Goal: Task Accomplishment & Management: Use online tool/utility

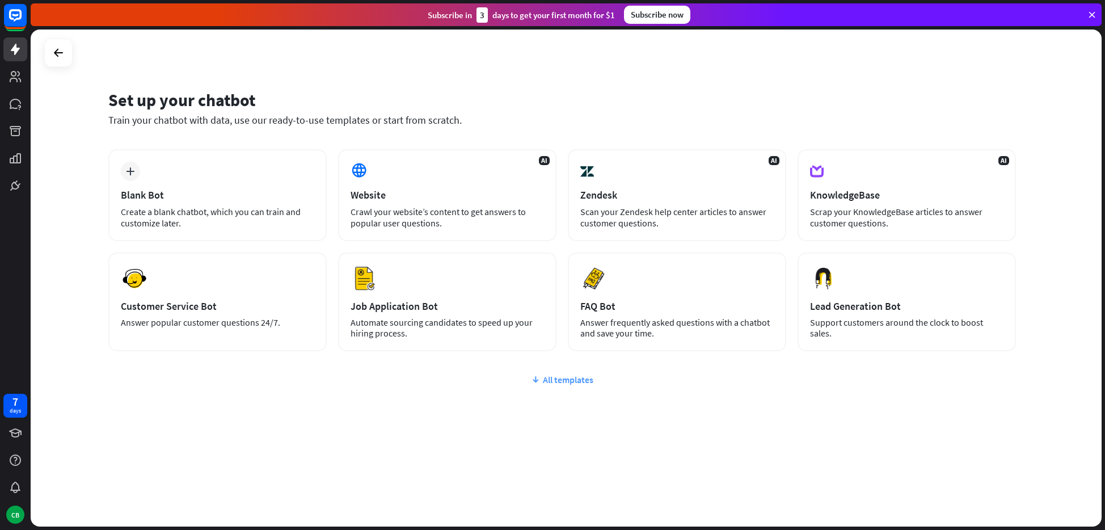
click at [573, 378] on div "All templates" at bounding box center [561, 379] width 907 height 11
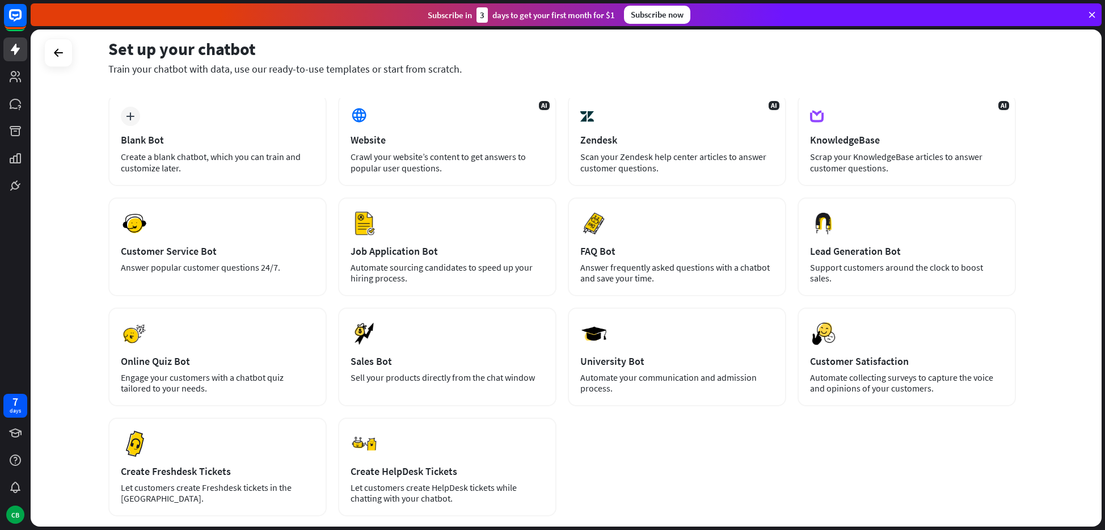
scroll to position [40, 0]
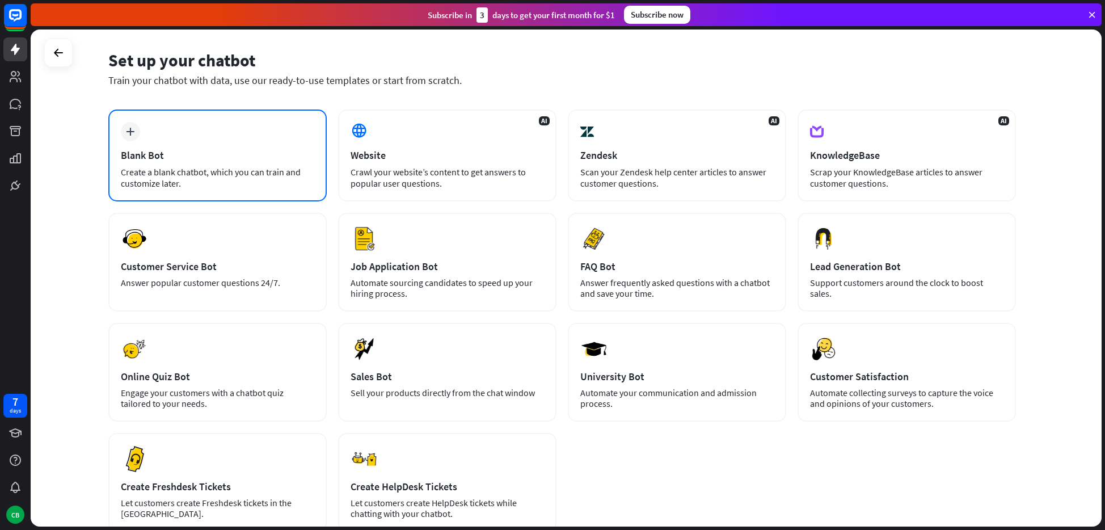
click at [251, 178] on div "Create a blank chatbot, which you can train and customize later." at bounding box center [217, 177] width 193 height 23
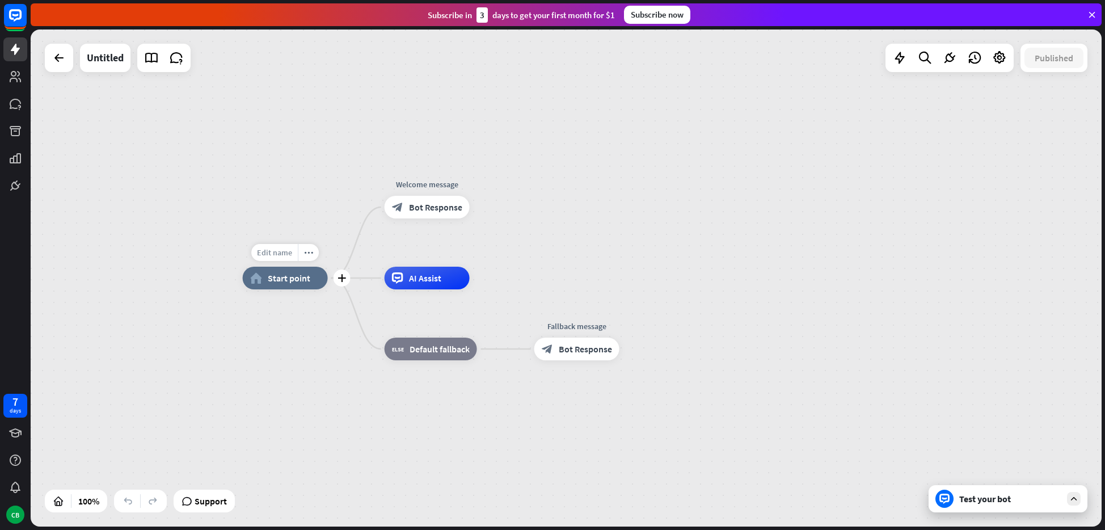
click at [276, 252] on span "Edit name" at bounding box center [274, 252] width 35 height 10
click at [283, 204] on div "home_2 Start point Welcome message block_bot_response Bot Response AI Assist bl…" at bounding box center [566, 277] width 1071 height 497
click at [19, 109] on icon at bounding box center [19, 109] width 1 height 1
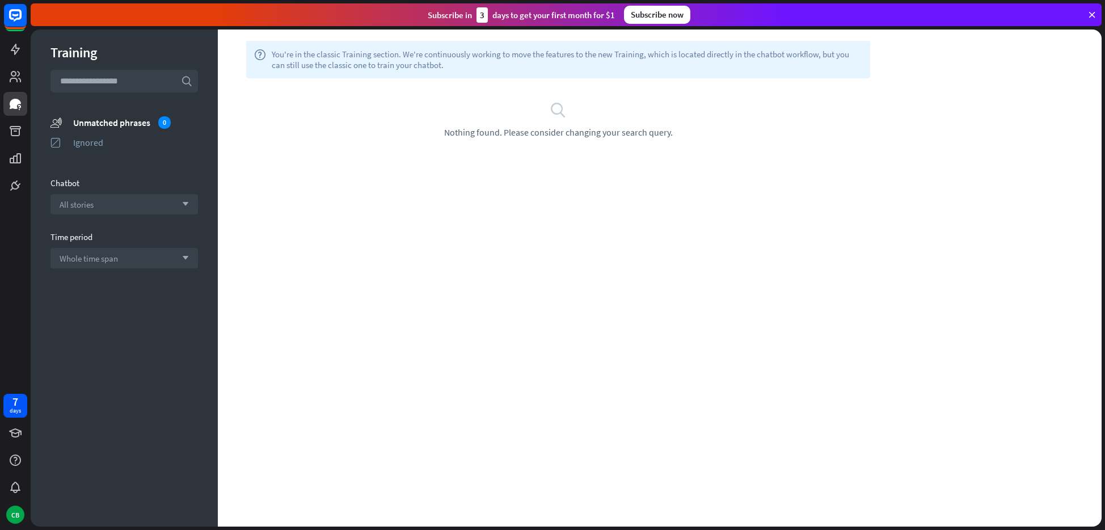
click at [137, 83] on input "text" at bounding box center [123, 81] width 147 height 23
drag, startPoint x: 400, startPoint y: 56, endPoint x: 575, endPoint y: 67, distance: 175.6
click at [575, 67] on span "You're in the classic Training section. We're continuously working to move the …" at bounding box center [567, 60] width 590 height 22
drag, startPoint x: 434, startPoint y: 53, endPoint x: 520, endPoint y: 56, distance: 85.1
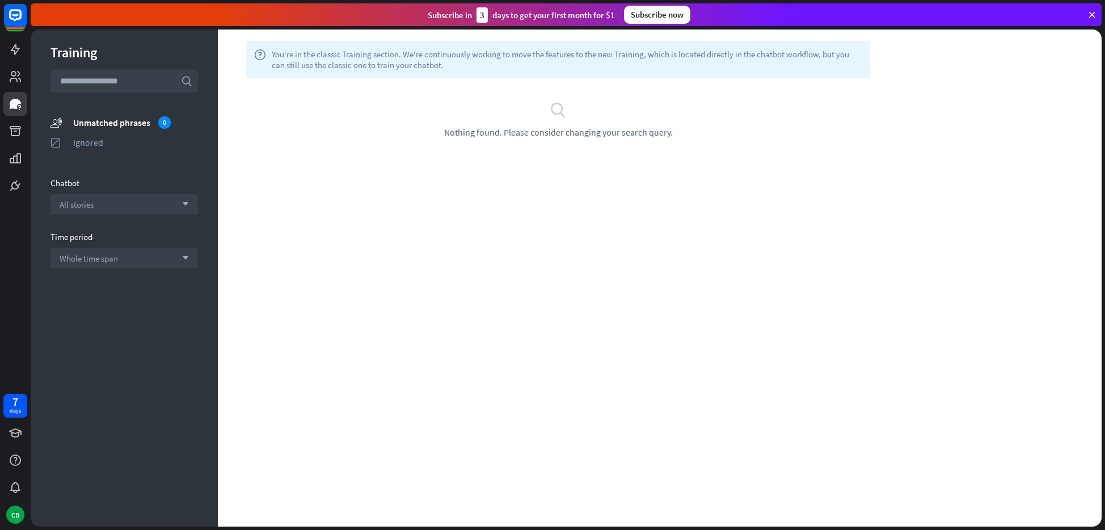
click at [520, 56] on span "You're in the classic Training section. We're continuously working to move the …" at bounding box center [567, 60] width 590 height 22
click at [120, 205] on div "All stories arrow_down" at bounding box center [123, 204] width 147 height 20
click at [128, 170] on div "Training search unmatched_phrases Unmatched phrases 0 ignored Ignored Chatbot s…" at bounding box center [124, 277] width 187 height 497
click at [19, 48] on icon at bounding box center [15, 49] width 9 height 11
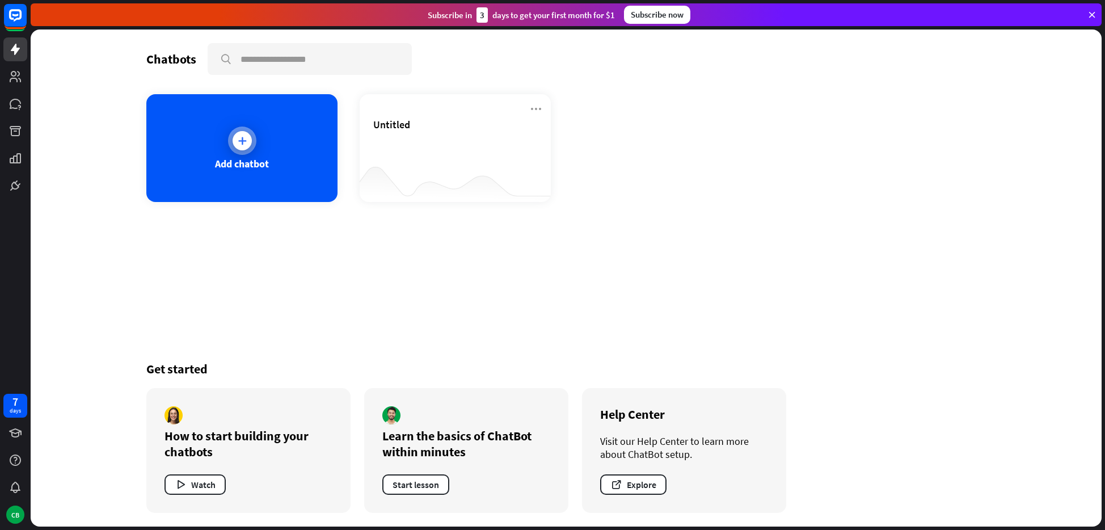
click at [226, 157] on div "Add chatbot" at bounding box center [242, 163] width 54 height 13
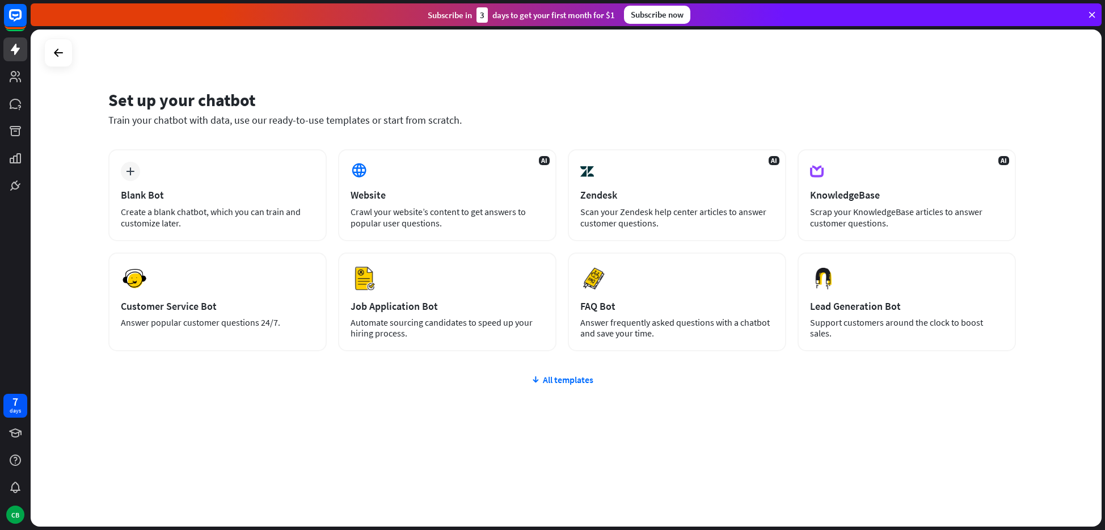
click at [226, 157] on div "plus Blank Bot Create a blank chatbot, which you can train and customize later." at bounding box center [217, 195] width 218 height 92
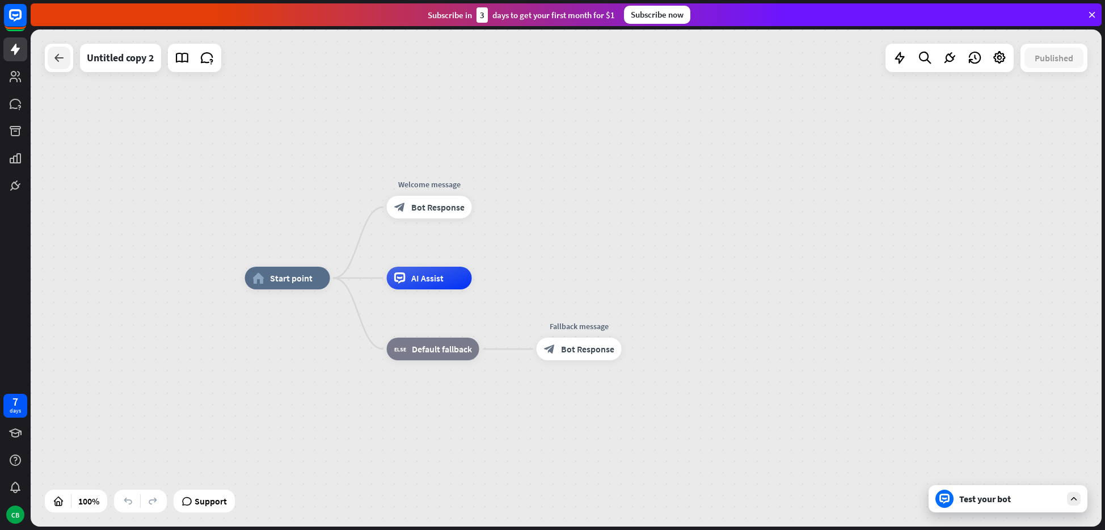
click at [58, 58] on icon at bounding box center [59, 58] width 14 height 14
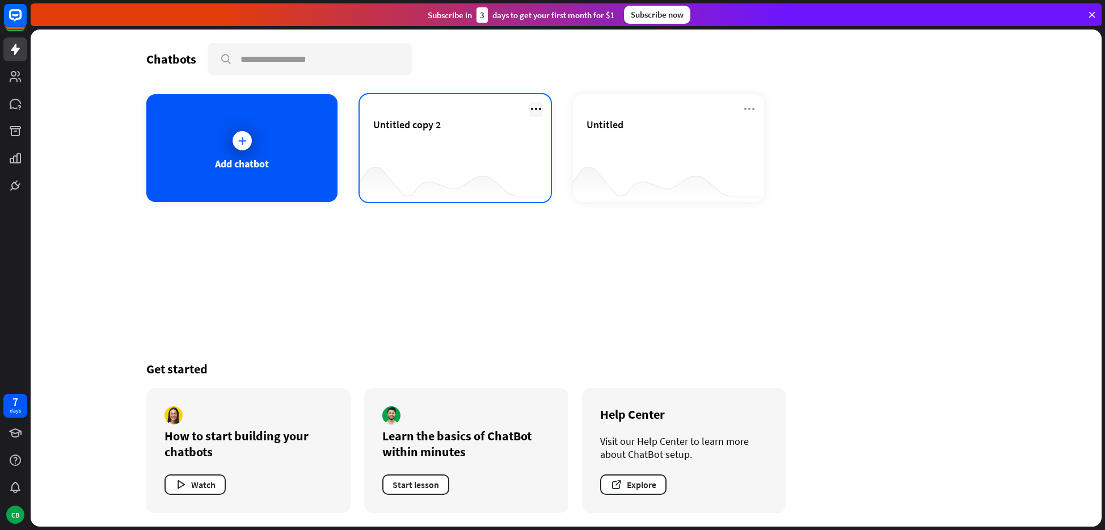
click at [530, 102] on icon at bounding box center [536, 109] width 14 height 14
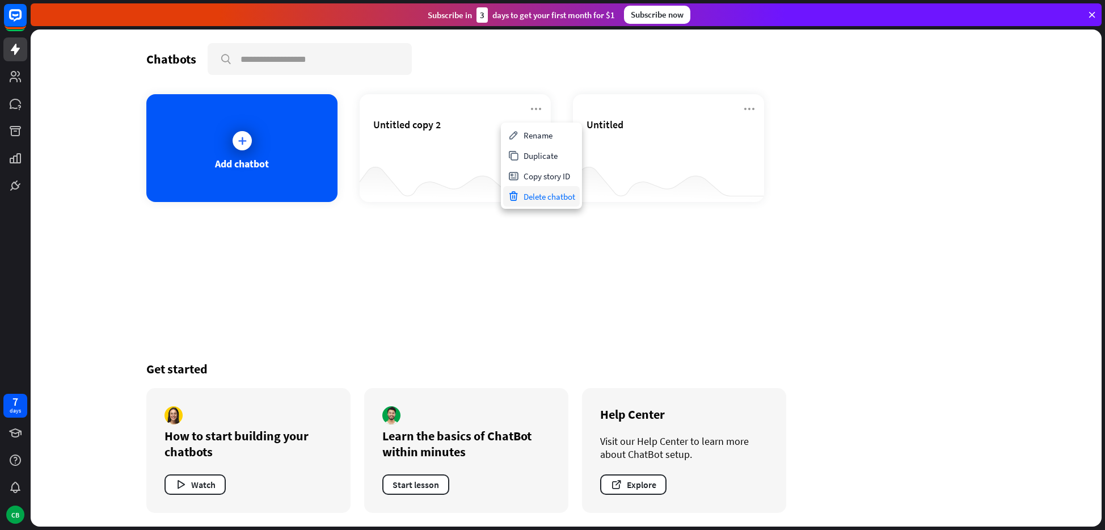
click at [538, 193] on div "Delete chatbot" at bounding box center [541, 196] width 77 height 20
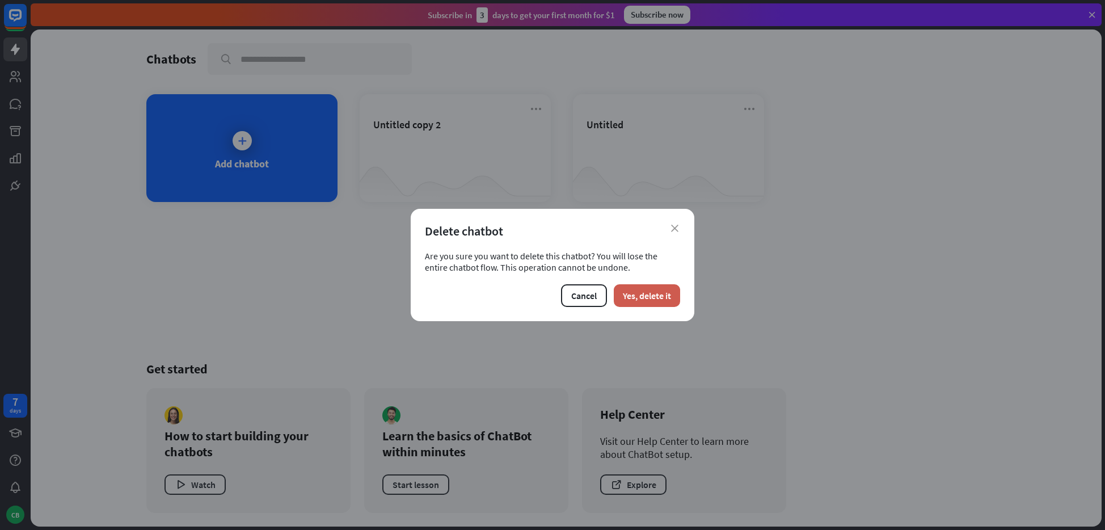
click at [627, 297] on button "Yes, delete it" at bounding box center [647, 295] width 66 height 23
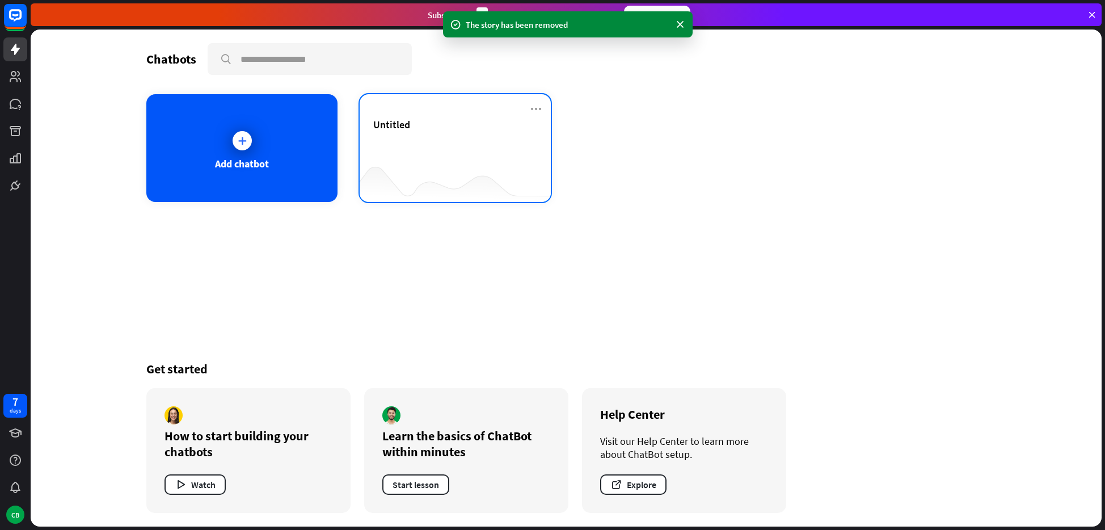
click at [412, 121] on div "Untitled" at bounding box center [455, 124] width 164 height 13
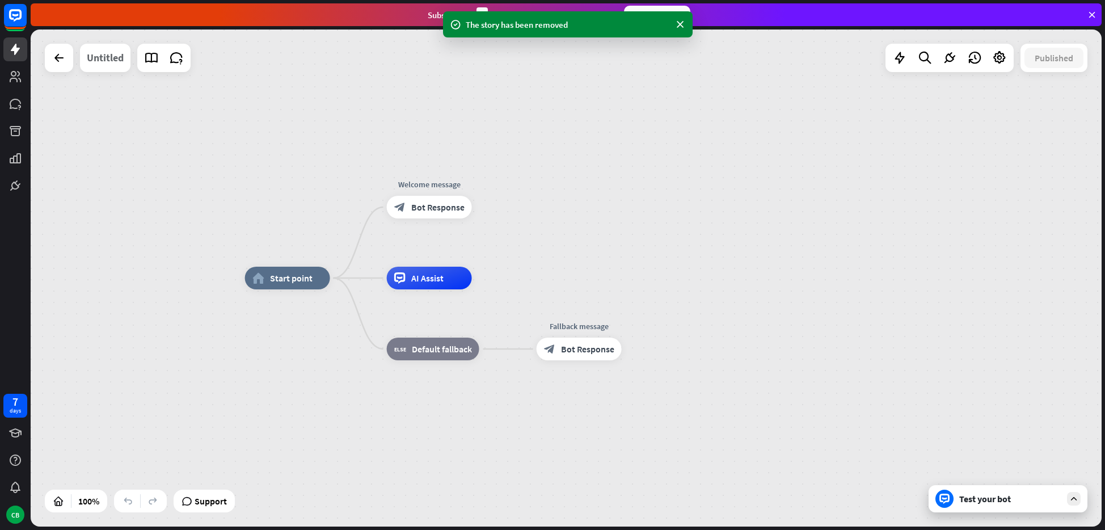
click at [105, 64] on div "Untitled" at bounding box center [105, 58] width 37 height 28
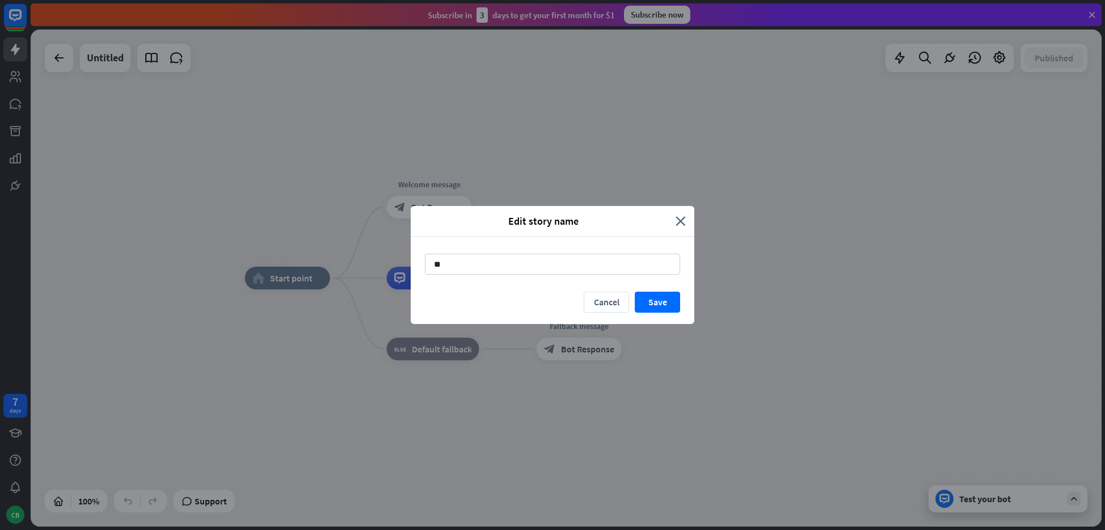
type input "*"
type input "********"
click at [663, 297] on button "Save" at bounding box center [657, 302] width 45 height 21
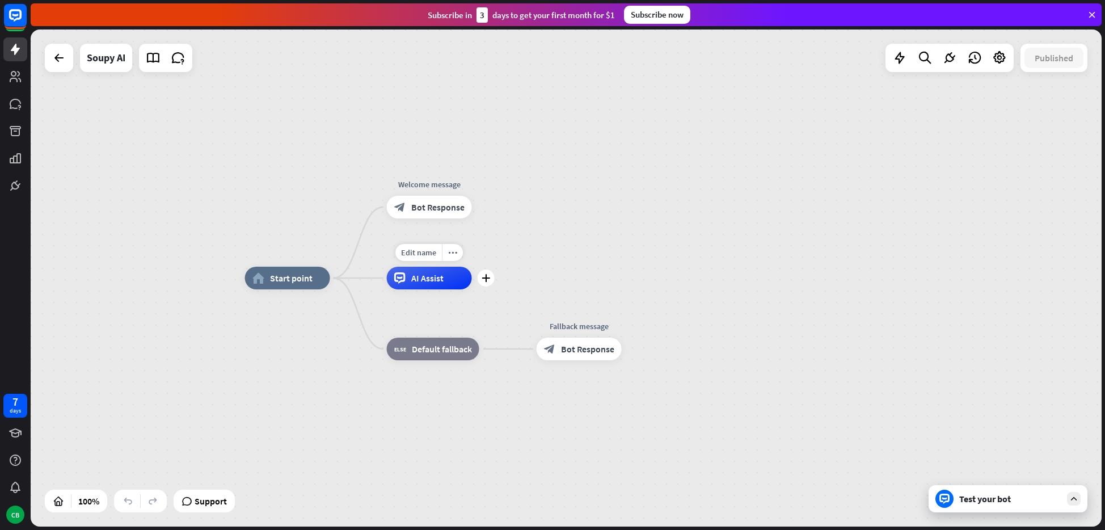
click at [434, 279] on span "AI Assist" at bounding box center [427, 277] width 32 height 11
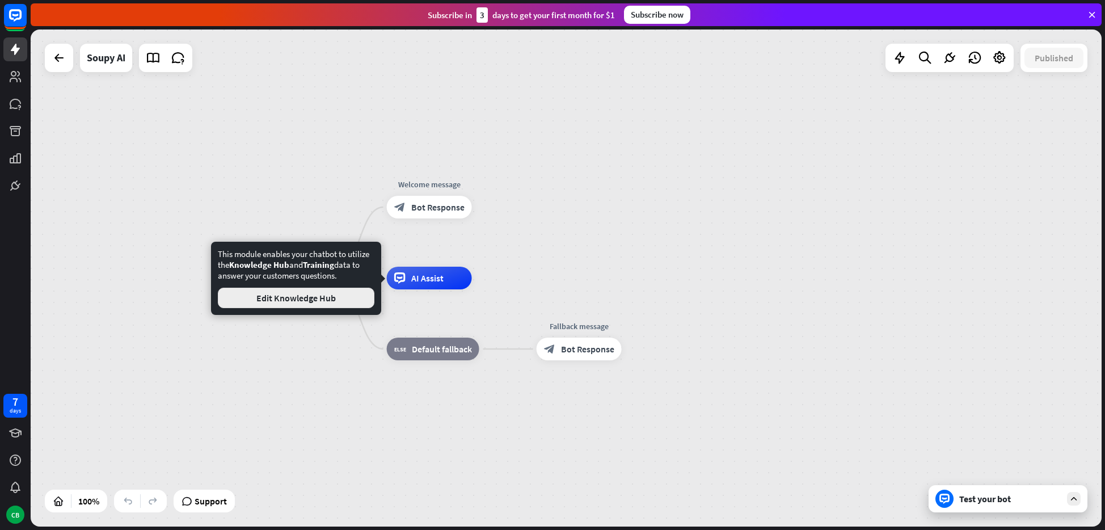
click at [343, 295] on button "Edit Knowledge Hub" at bounding box center [296, 298] width 157 height 20
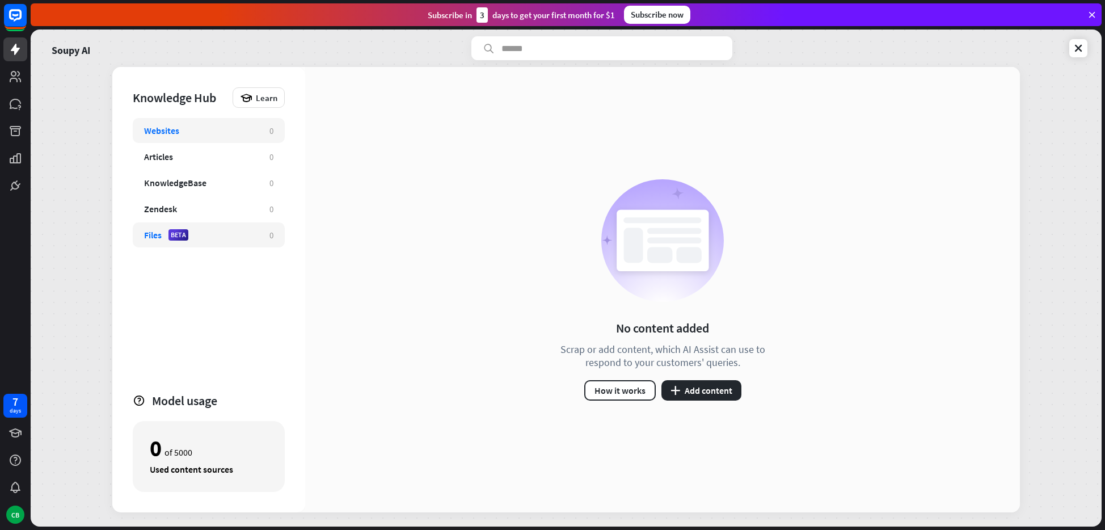
click at [222, 243] on div "Files BETA 0" at bounding box center [209, 234] width 152 height 25
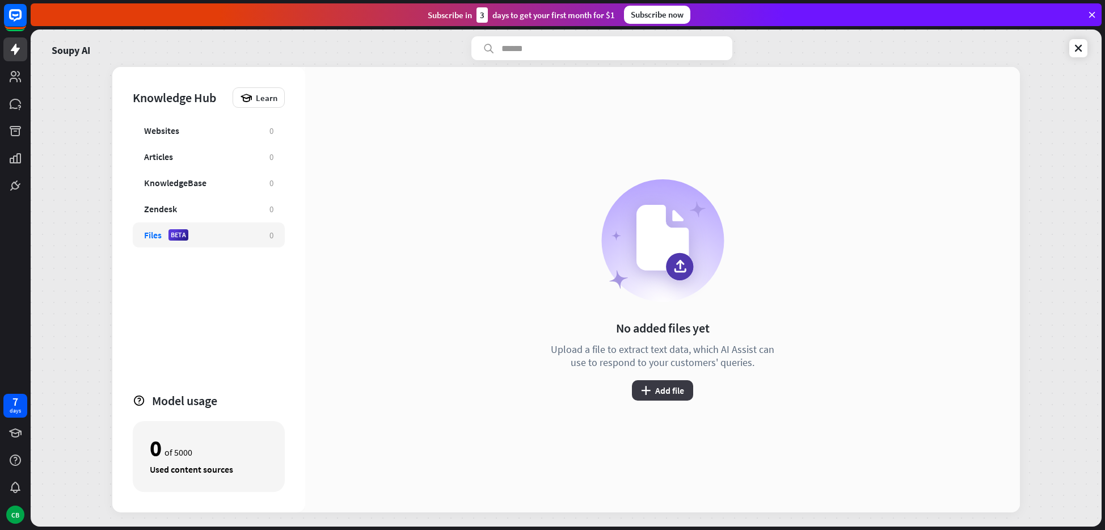
click at [668, 386] on button "plus Add file" at bounding box center [662, 390] width 61 height 20
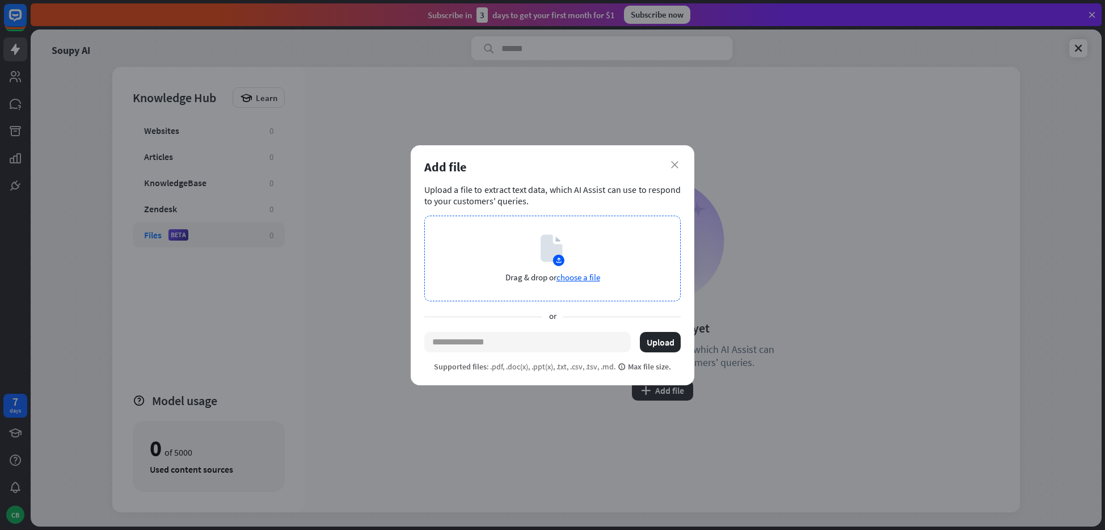
click at [558, 266] on div "Drag & drop or choose a file" at bounding box center [552, 259] width 256 height 86
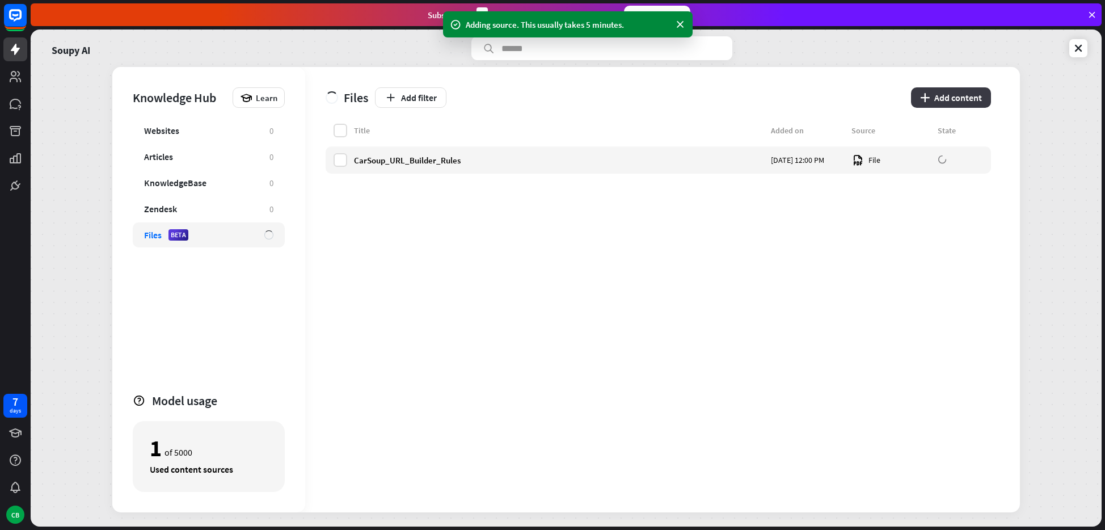
click at [955, 96] on button "plus Add content" at bounding box center [951, 97] width 80 height 20
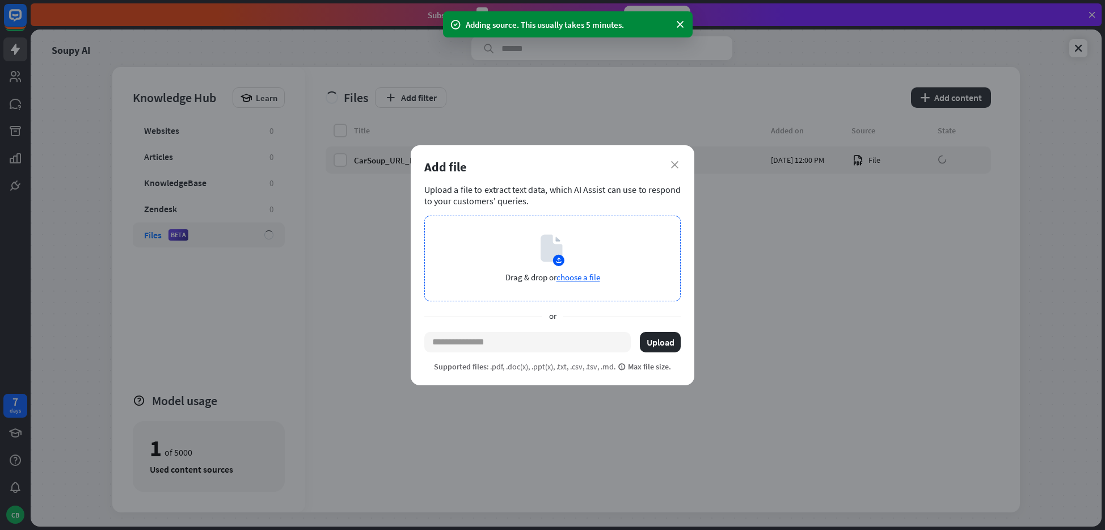
click at [579, 277] on span "choose a file" at bounding box center [578, 277] width 44 height 11
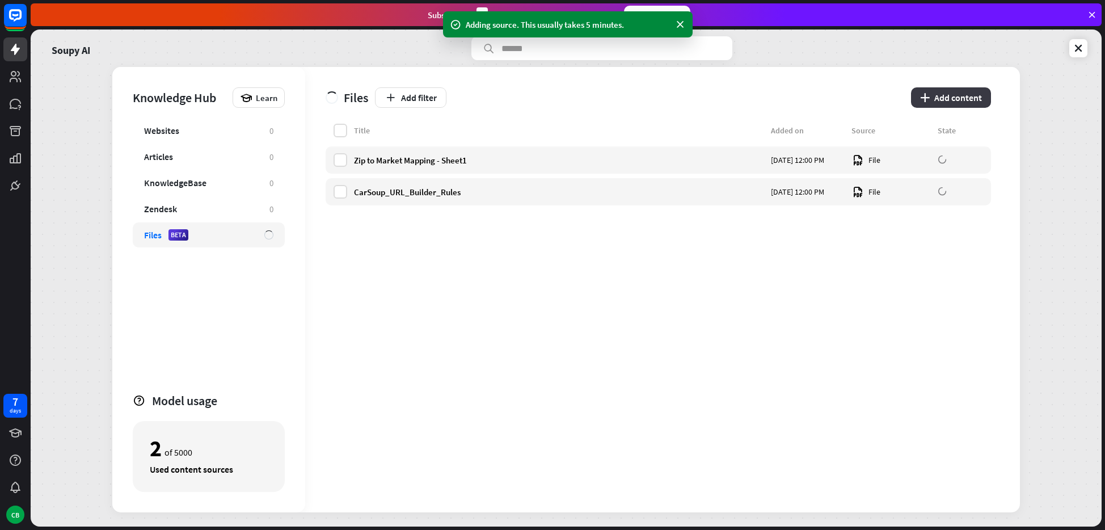
click at [956, 98] on button "plus Add content" at bounding box center [951, 97] width 80 height 20
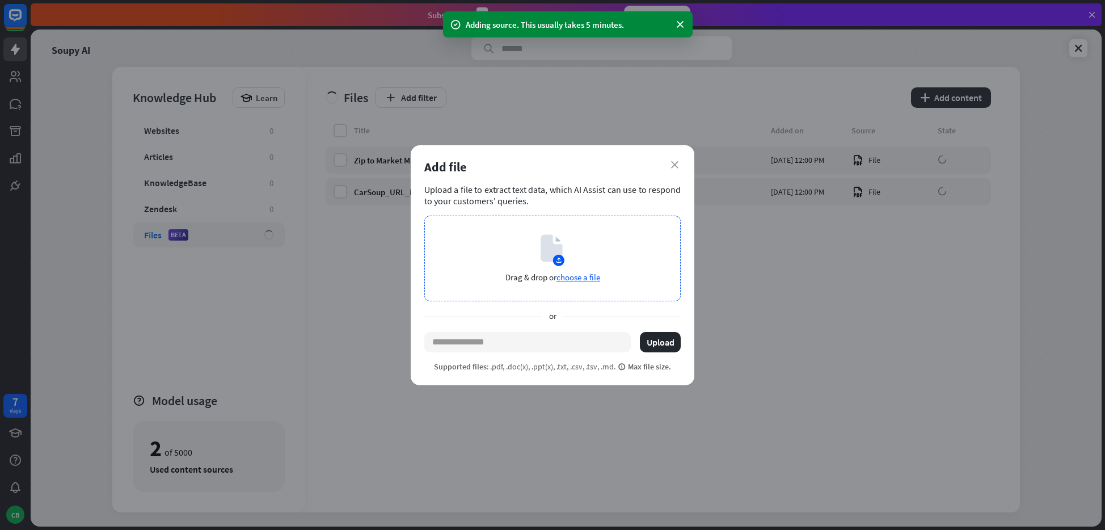
click at [573, 275] on span "choose a file" at bounding box center [578, 277] width 44 height 11
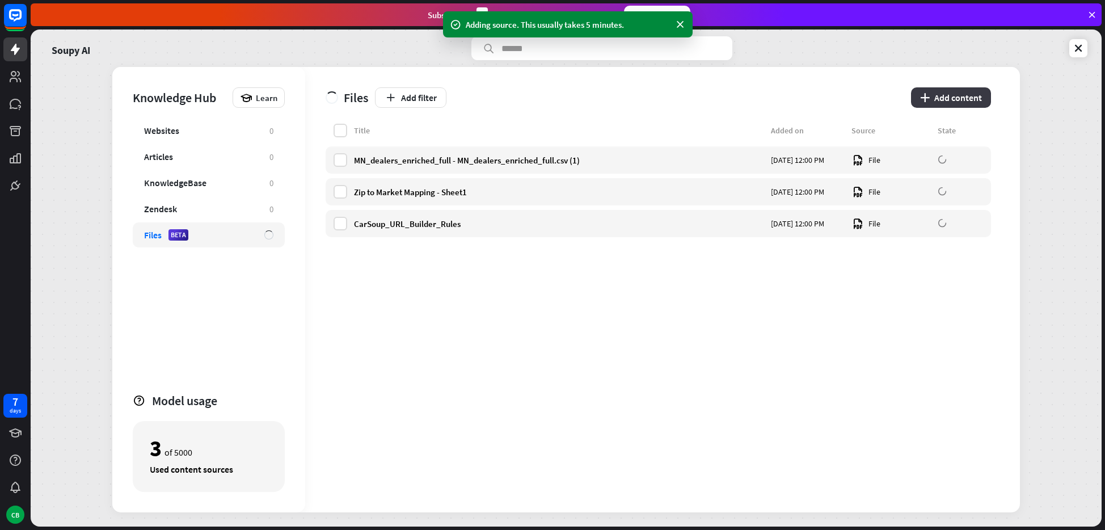
click at [949, 104] on button "plus Add content" at bounding box center [951, 97] width 80 height 20
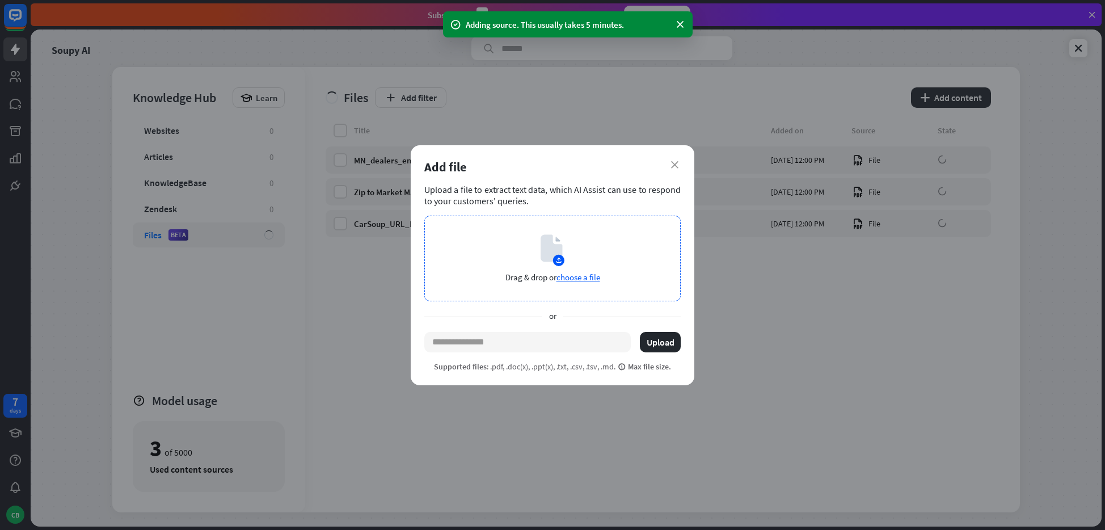
click at [600, 277] on span "choose a file" at bounding box center [578, 277] width 44 height 11
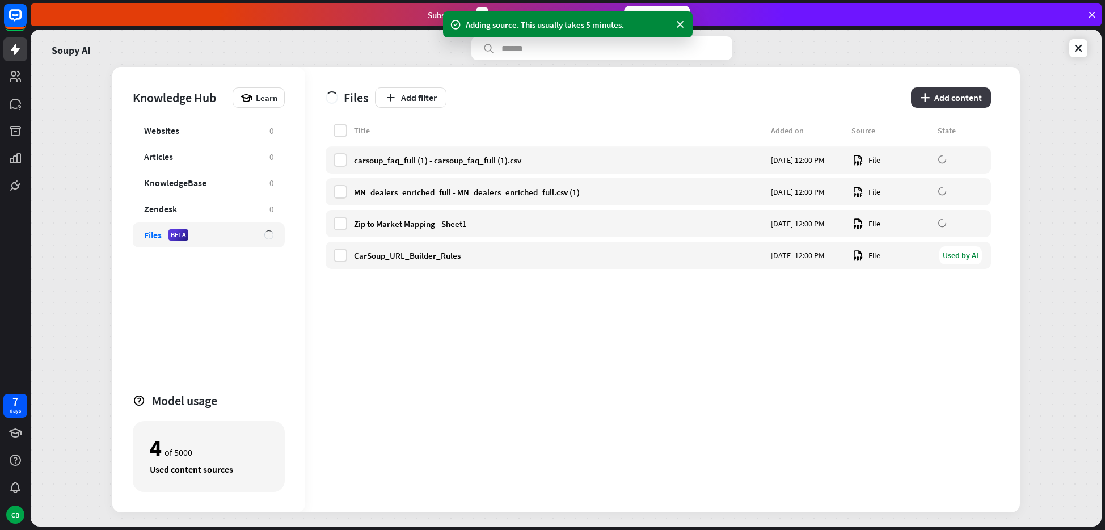
click at [964, 96] on button "plus Add content" at bounding box center [951, 97] width 80 height 20
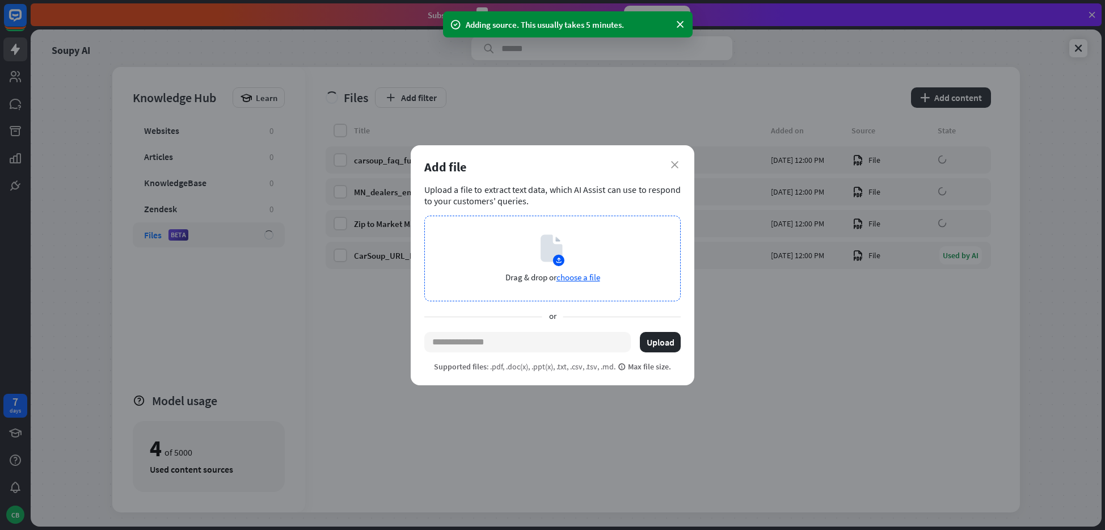
click at [582, 274] on span "choose a file" at bounding box center [578, 277] width 44 height 11
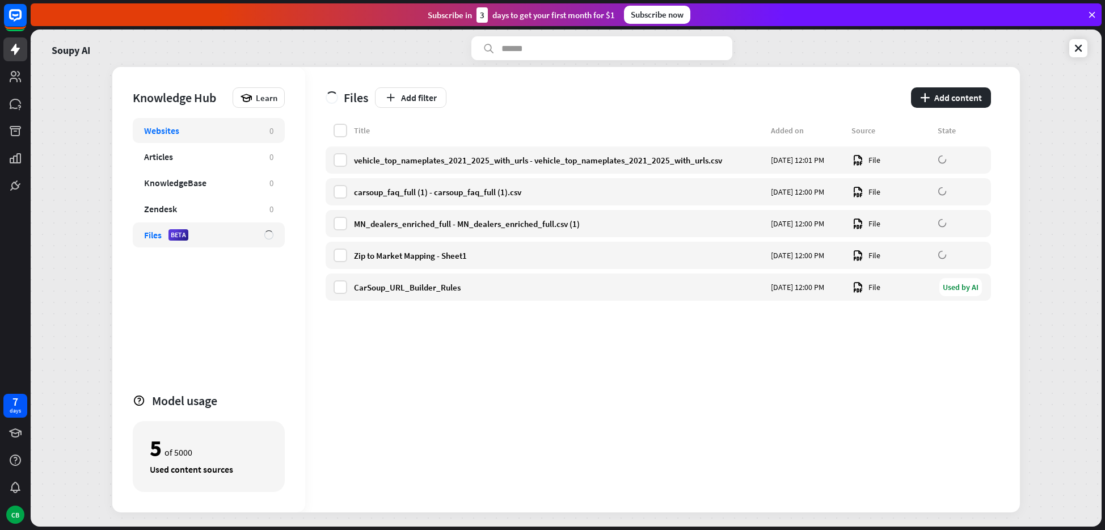
click at [178, 138] on div "Websites 0" at bounding box center [209, 130] width 152 height 25
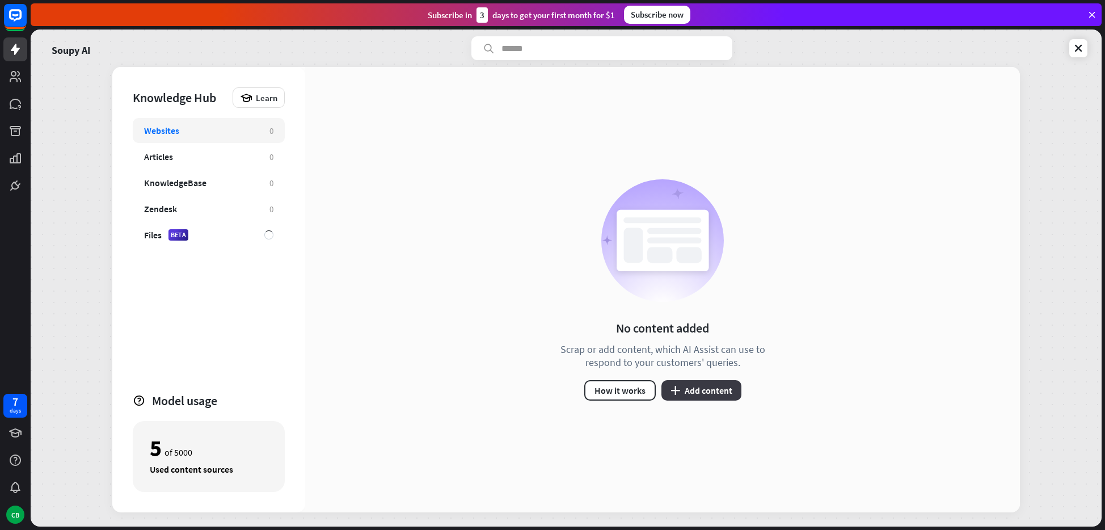
click at [683, 391] on button "plus Add content" at bounding box center [701, 390] width 80 height 20
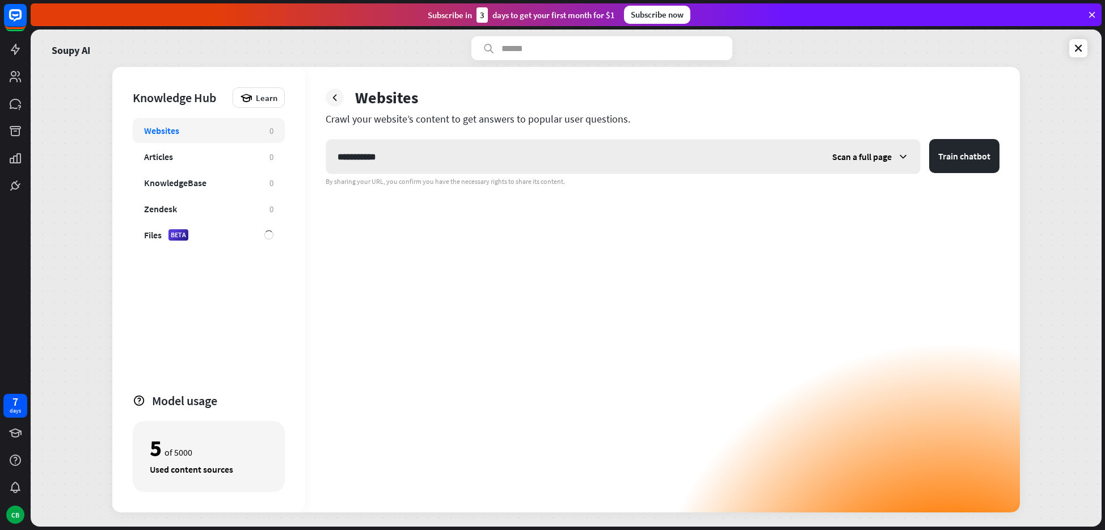
type input "**********"
click at [886, 154] on span "Scan a full page" at bounding box center [862, 156] width 60 height 11
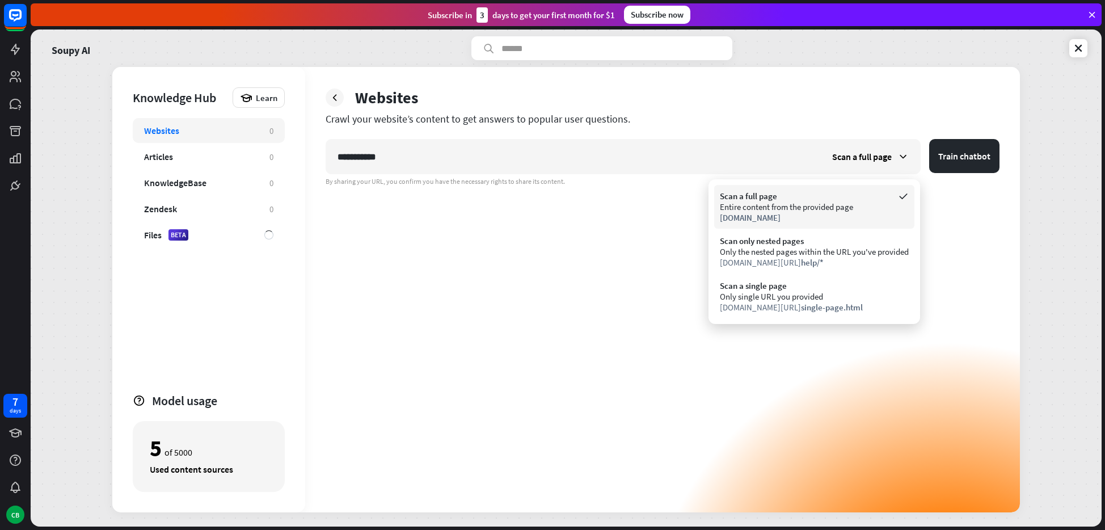
click at [851, 196] on div "Scan a full page" at bounding box center [814, 196] width 189 height 11
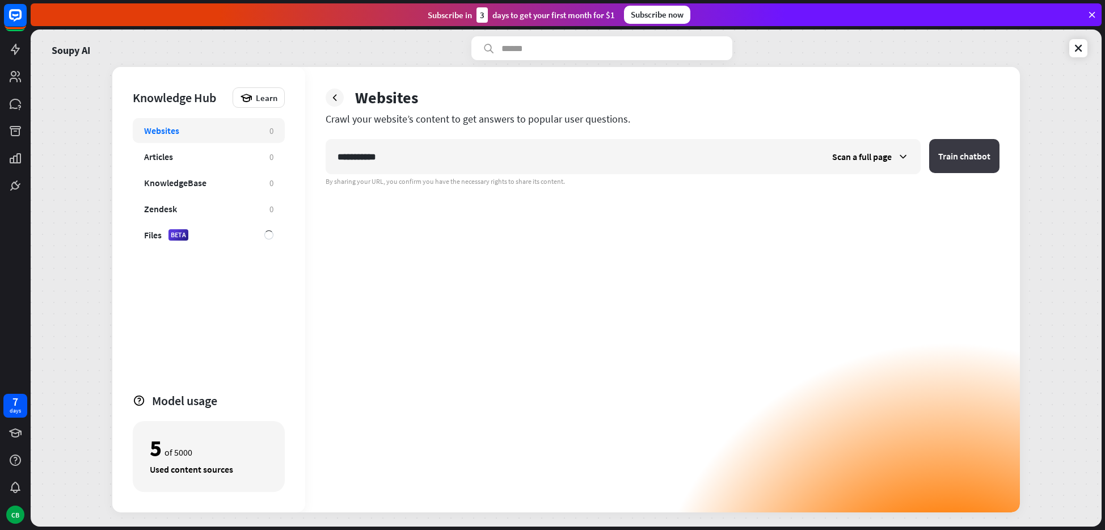
click at [970, 155] on button "Train chatbot" at bounding box center [964, 156] width 70 height 34
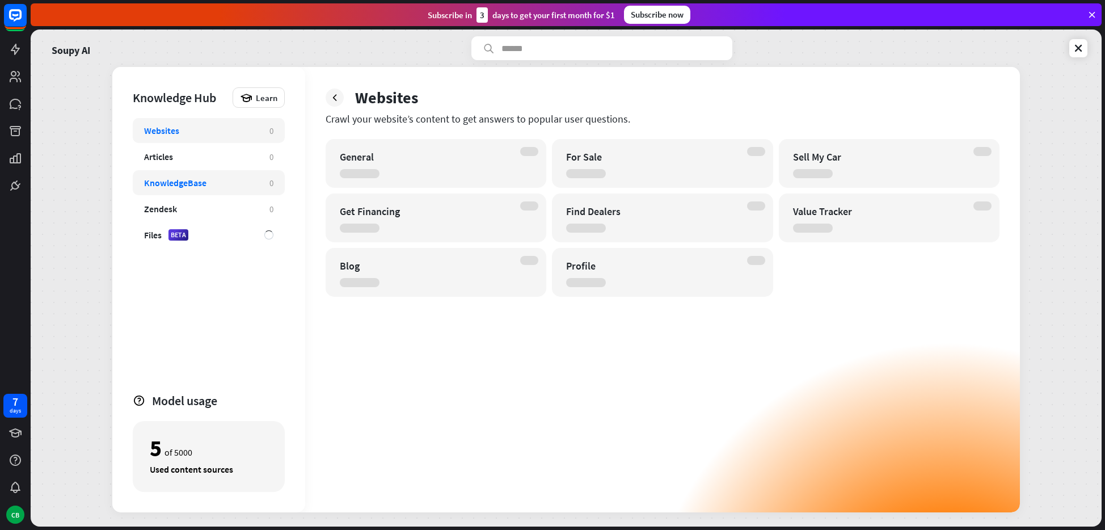
click at [204, 183] on div "KnowledgeBase" at bounding box center [175, 182] width 62 height 11
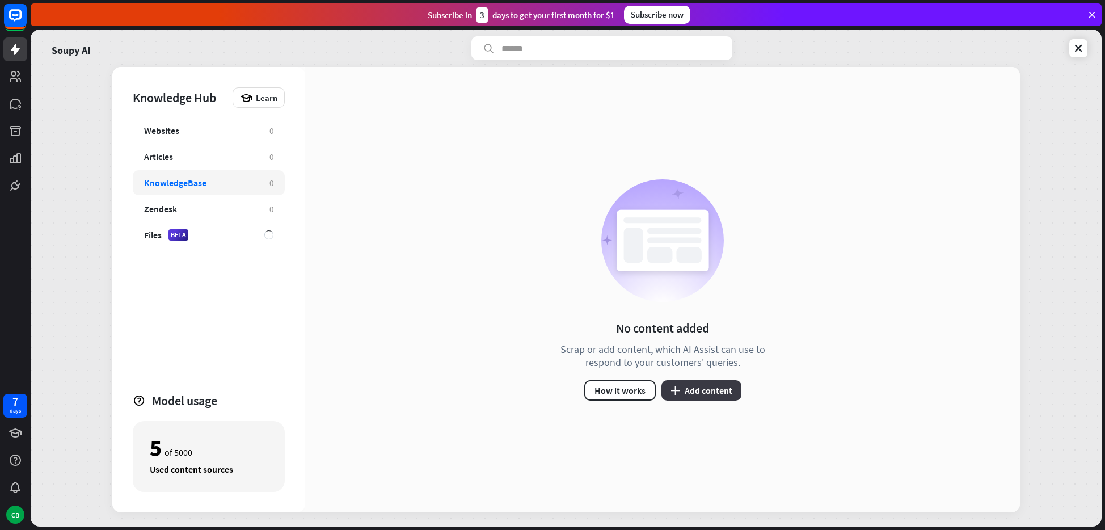
click at [702, 393] on button "plus Add content" at bounding box center [701, 390] width 80 height 20
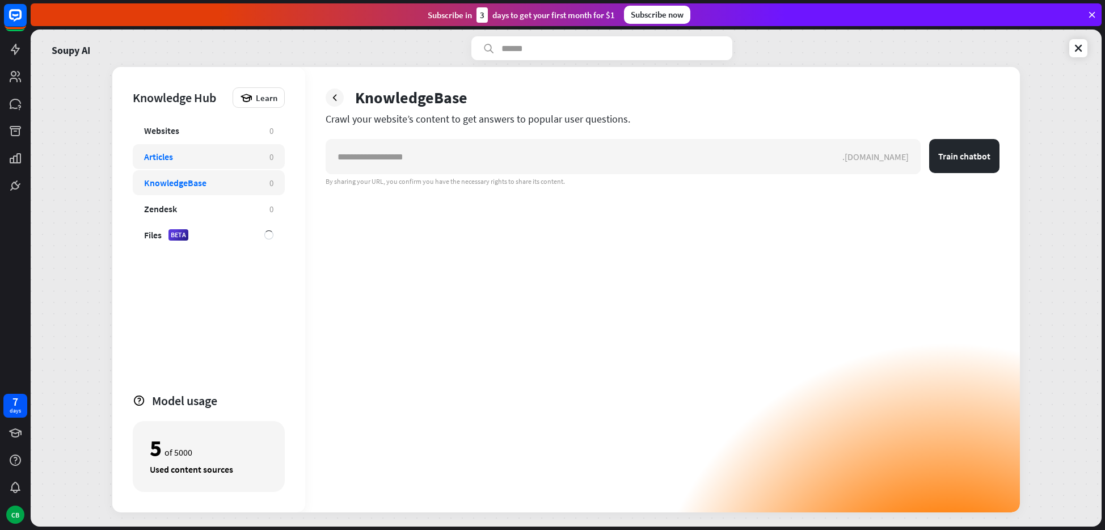
click at [201, 160] on div "Articles" at bounding box center [201, 156] width 114 height 11
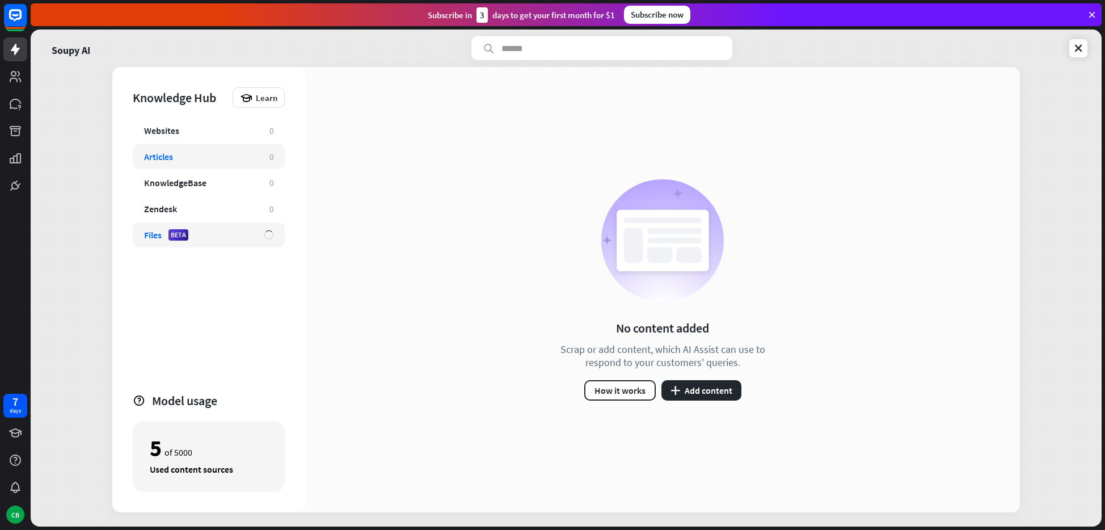
click at [218, 244] on div "Files BETA" at bounding box center [209, 234] width 152 height 25
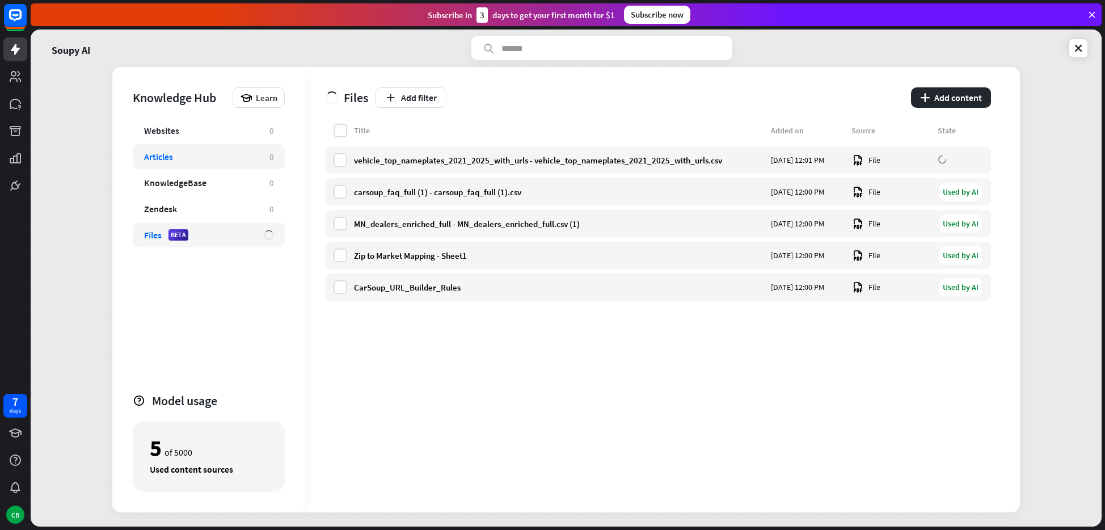
click at [190, 151] on div "Articles" at bounding box center [201, 156] width 114 height 11
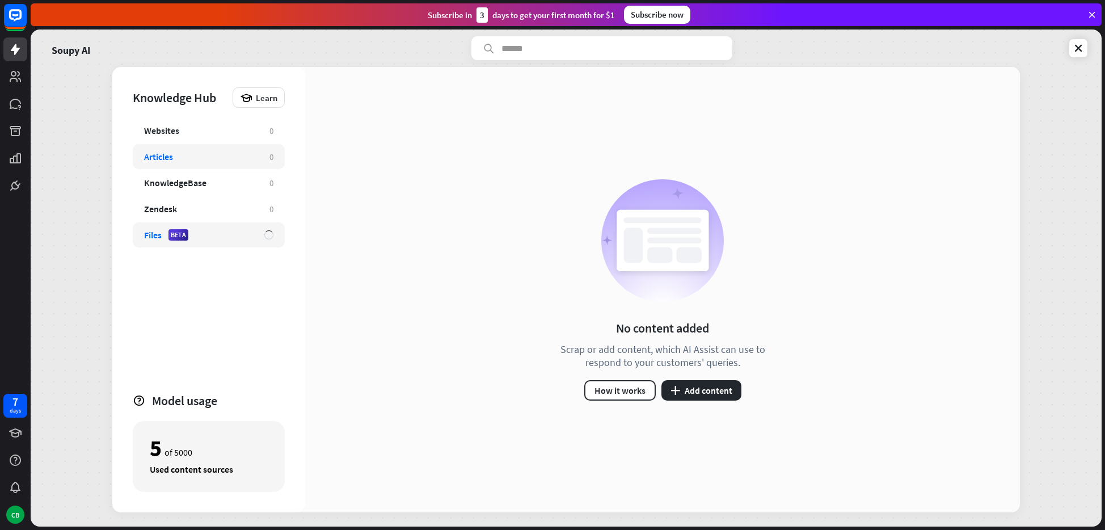
click at [198, 233] on div "Files BETA" at bounding box center [198, 234] width 109 height 11
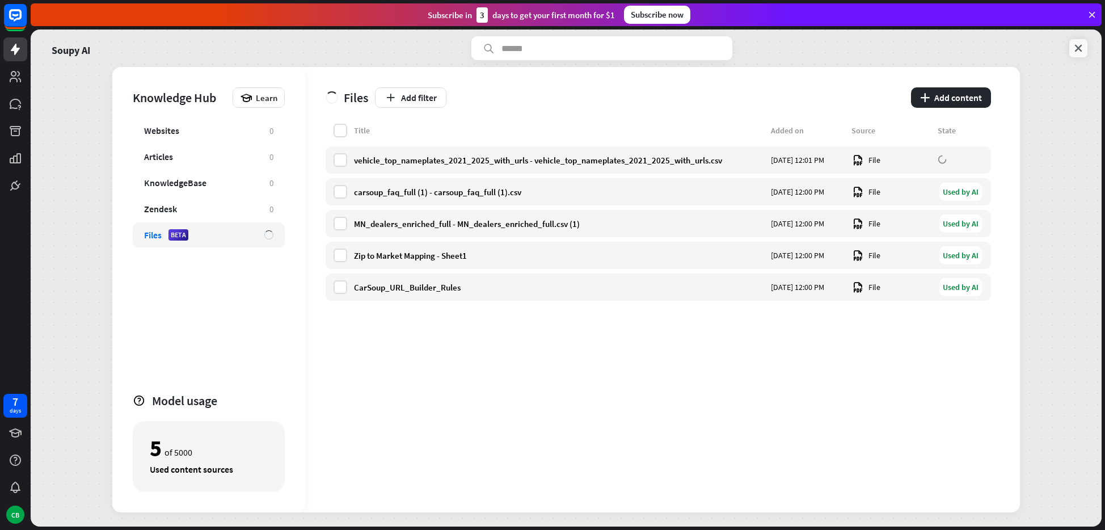
click at [1081, 50] on icon at bounding box center [1077, 48] width 11 height 11
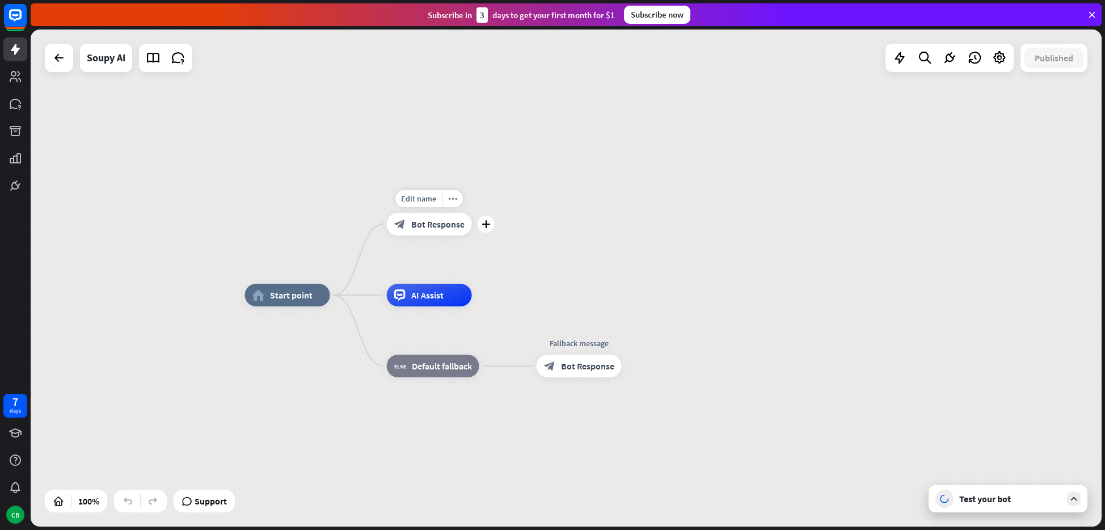
click at [429, 225] on span "Bot Response" at bounding box center [437, 223] width 53 height 11
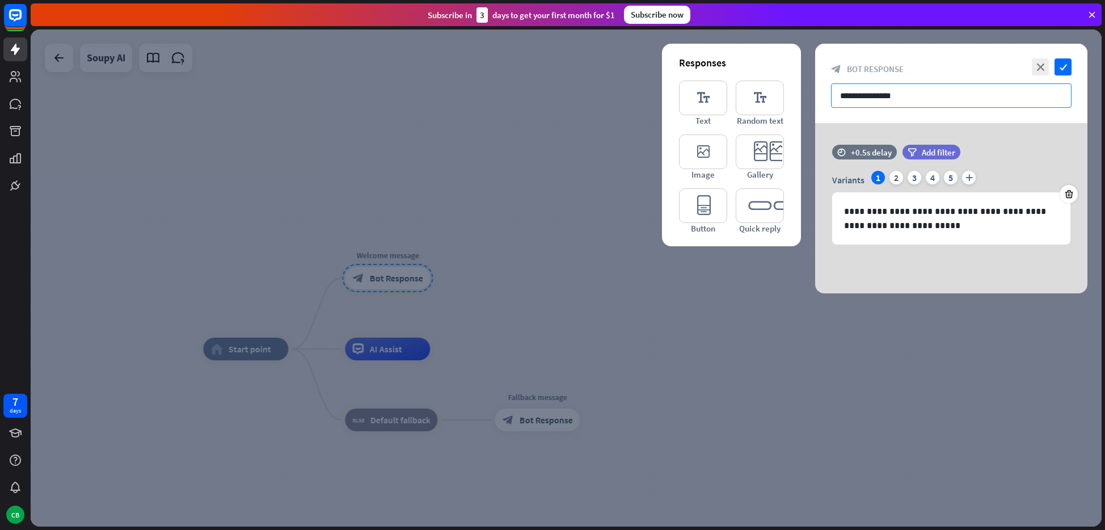
click at [927, 97] on input "**********" at bounding box center [951, 95] width 240 height 24
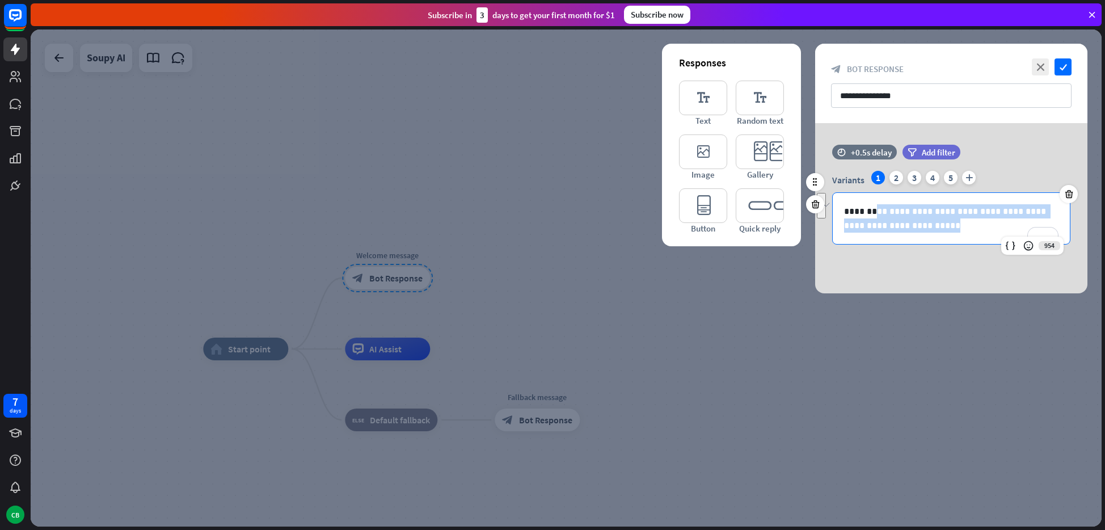
drag, startPoint x: 916, startPoint y: 225, endPoint x: 879, endPoint y: 210, distance: 39.7
click at [879, 210] on p "**********" at bounding box center [951, 218] width 214 height 28
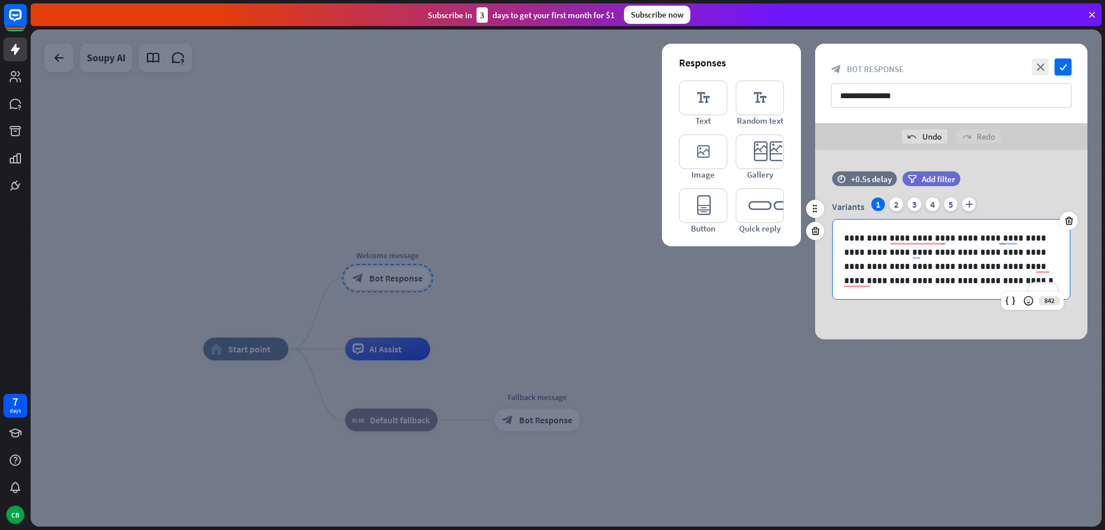
click at [1077, 285] on div "**********" at bounding box center [951, 248] width 272 height 102
click at [1064, 66] on icon "check" at bounding box center [1062, 66] width 17 height 17
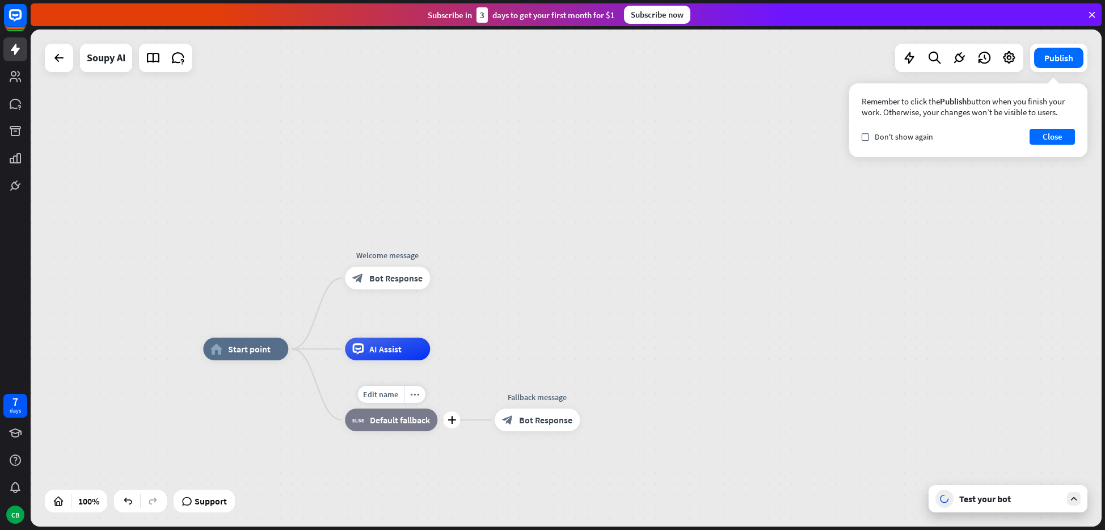
click at [404, 424] on span "Default fallback" at bounding box center [400, 419] width 60 height 11
click at [272, 256] on div "home_2 Start point Welcome message block_bot_response Bot Response AI Assist bl…" at bounding box center [566, 277] width 1071 height 497
click at [178, 58] on icon at bounding box center [178, 57] width 15 height 15
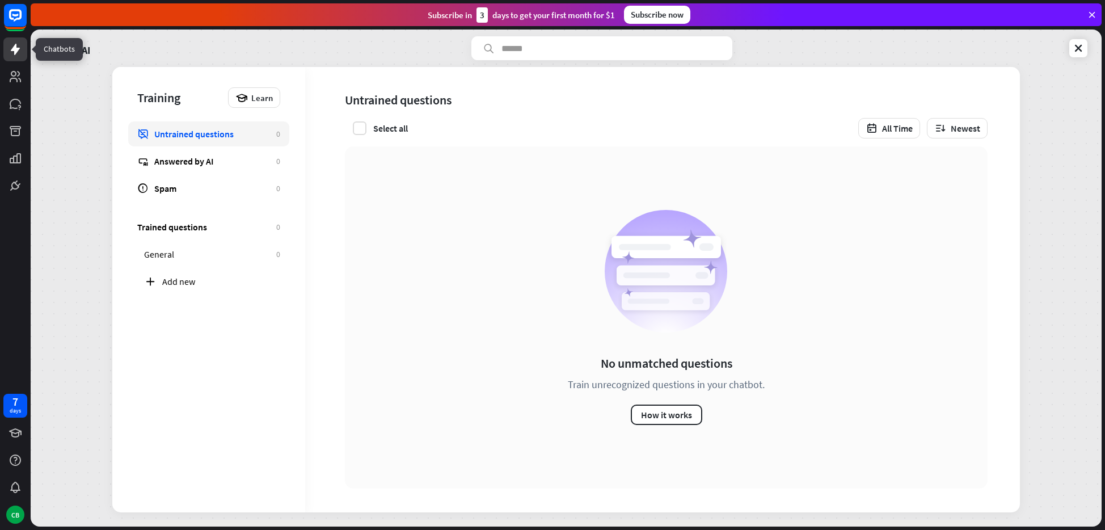
click at [15, 54] on icon at bounding box center [15, 49] width 9 height 11
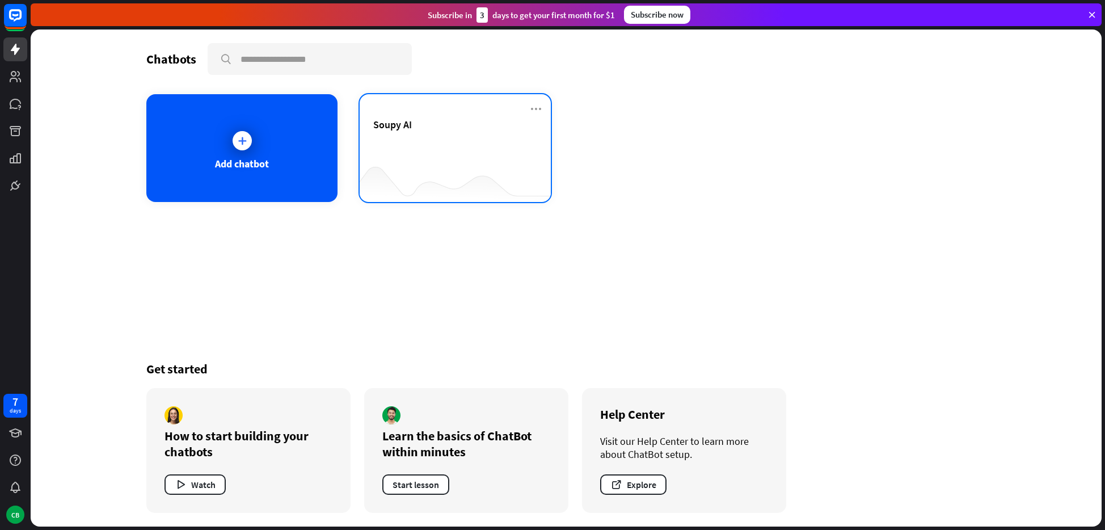
click at [544, 112] on div "Soupy AI" at bounding box center [455, 148] width 191 height 108
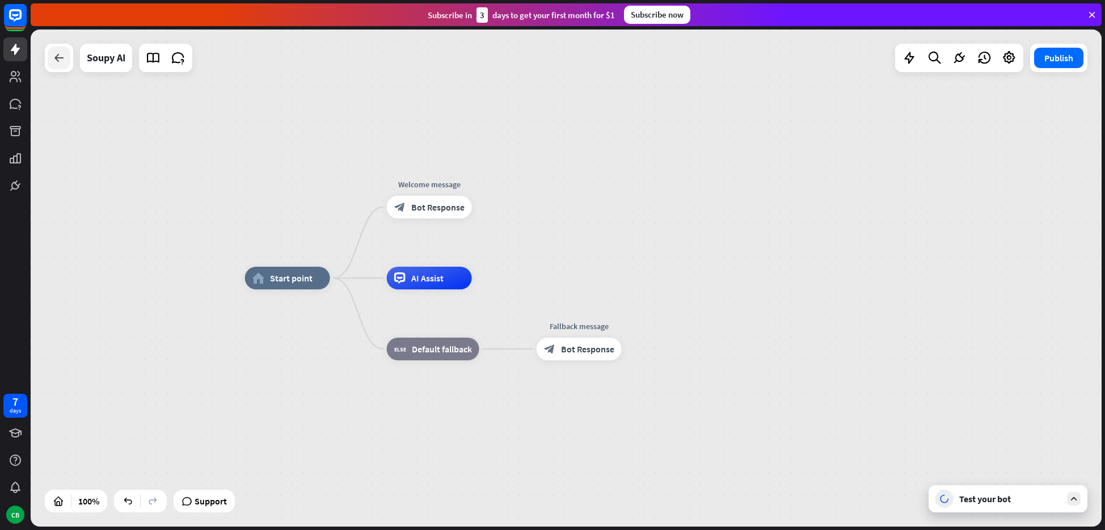
click at [48, 58] on div at bounding box center [59, 58] width 23 height 23
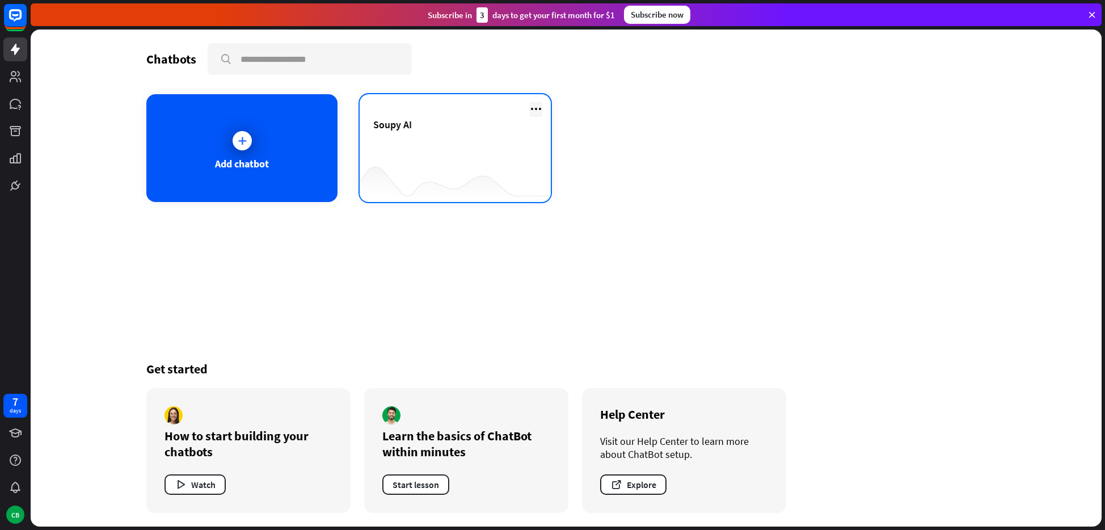
click at [536, 108] on icon at bounding box center [536, 109] width 14 height 14
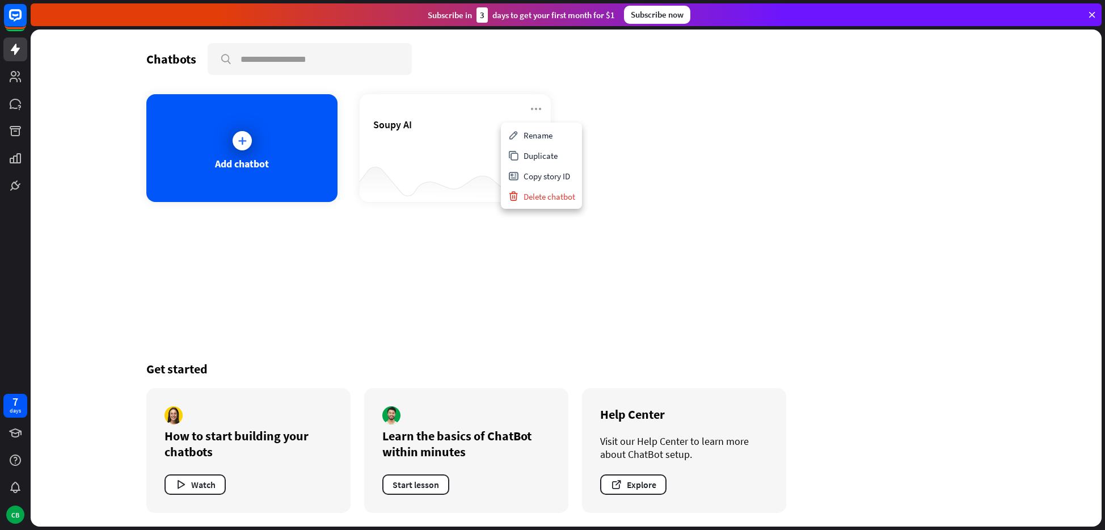
click at [621, 134] on div "Add chatbot Soupy AI" at bounding box center [565, 148] width 839 height 108
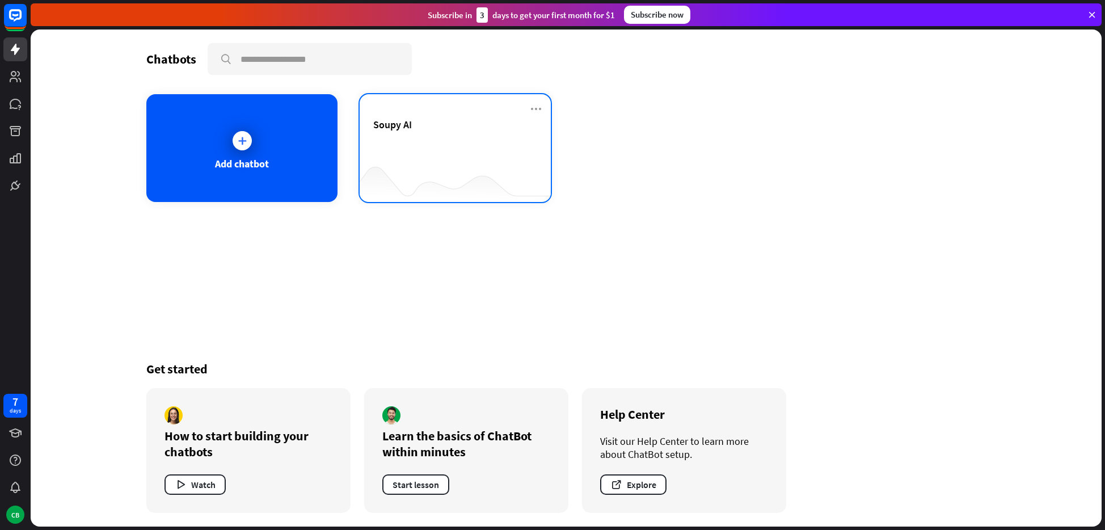
click at [441, 154] on div "Soupy AI" at bounding box center [455, 138] width 164 height 40
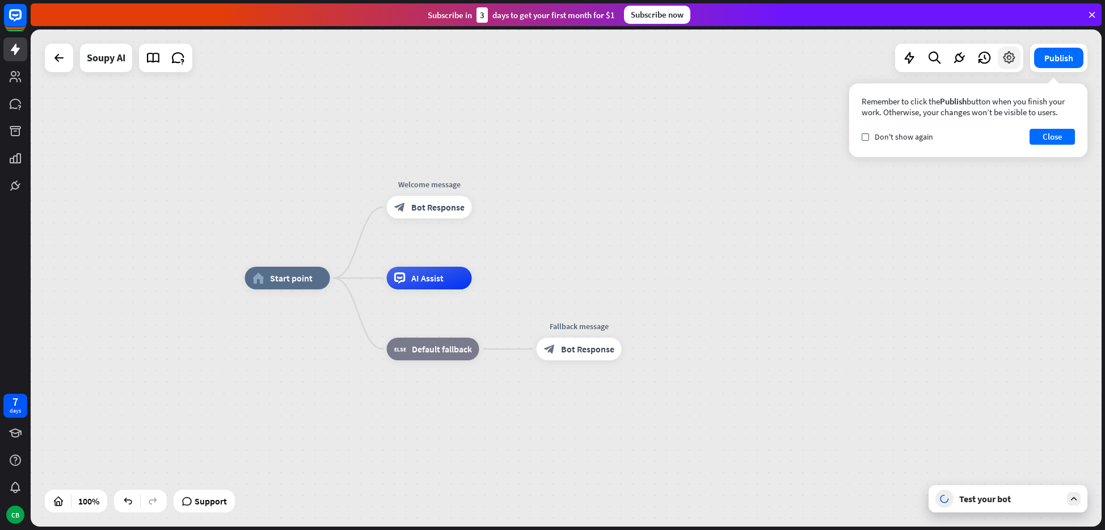
click at [1009, 61] on icon at bounding box center [1009, 57] width 15 height 15
click at [1046, 136] on button "Close" at bounding box center [1051, 137] width 45 height 16
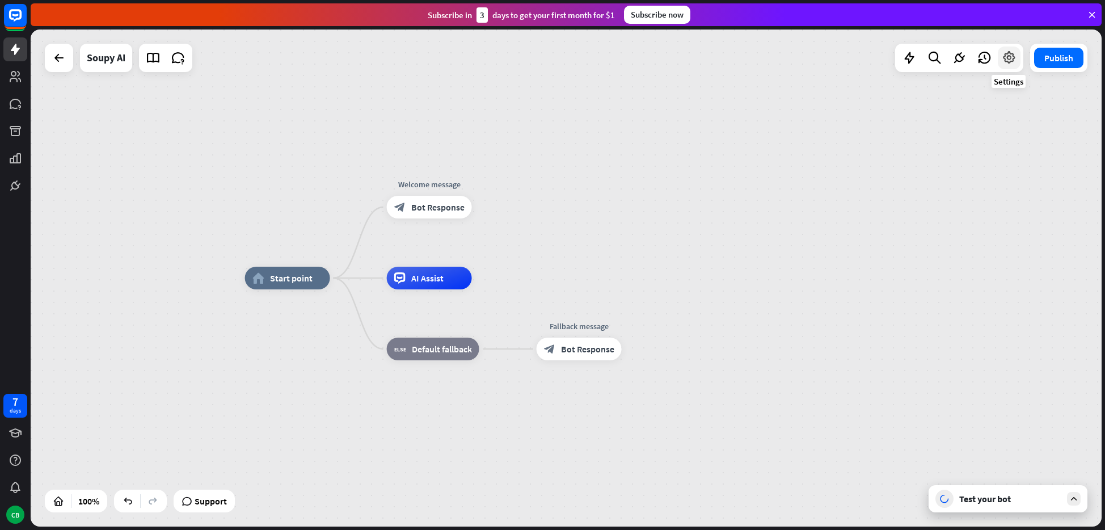
click at [1005, 54] on icon at bounding box center [1009, 57] width 15 height 15
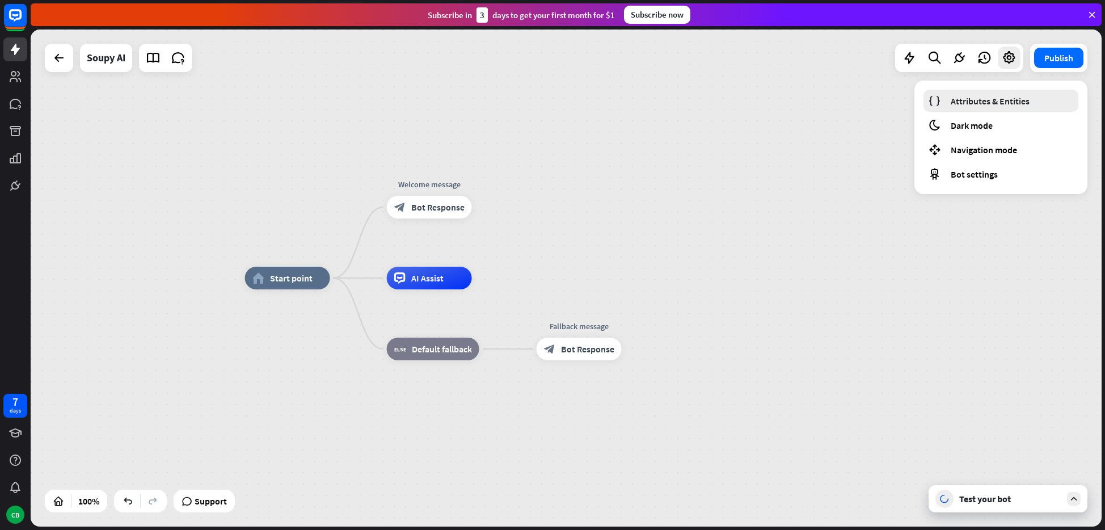
click at [997, 105] on span "Attributes & Entities" at bounding box center [990, 100] width 79 height 11
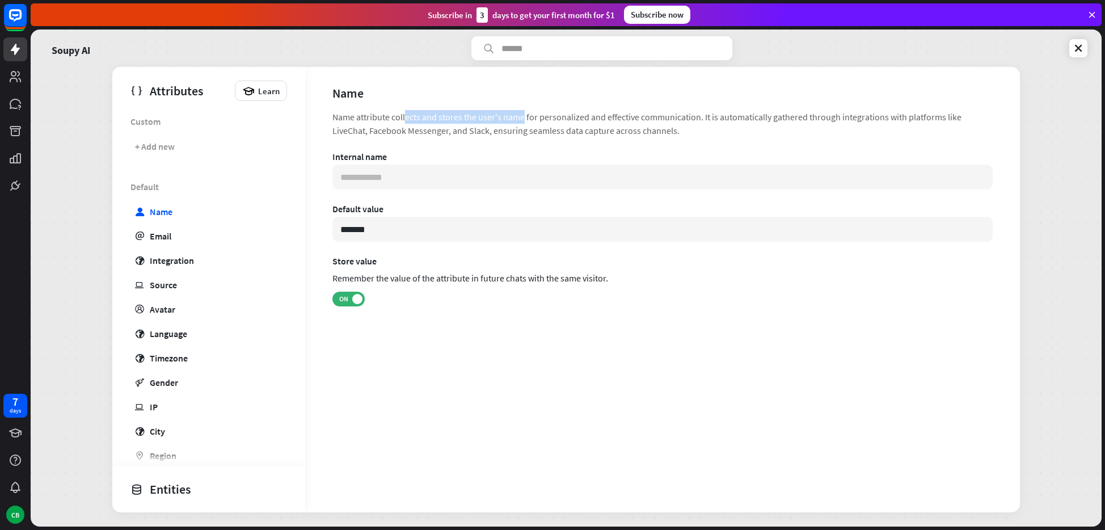
drag, startPoint x: 344, startPoint y: 119, endPoint x: 458, endPoint y: 118, distance: 113.4
click at [458, 118] on div "Name attribute collects and stores the user's name for personalized and effecti…" at bounding box center [662, 123] width 660 height 27
click at [237, 240] on link "email Email" at bounding box center [206, 232] width 157 height 22
type input "**********"
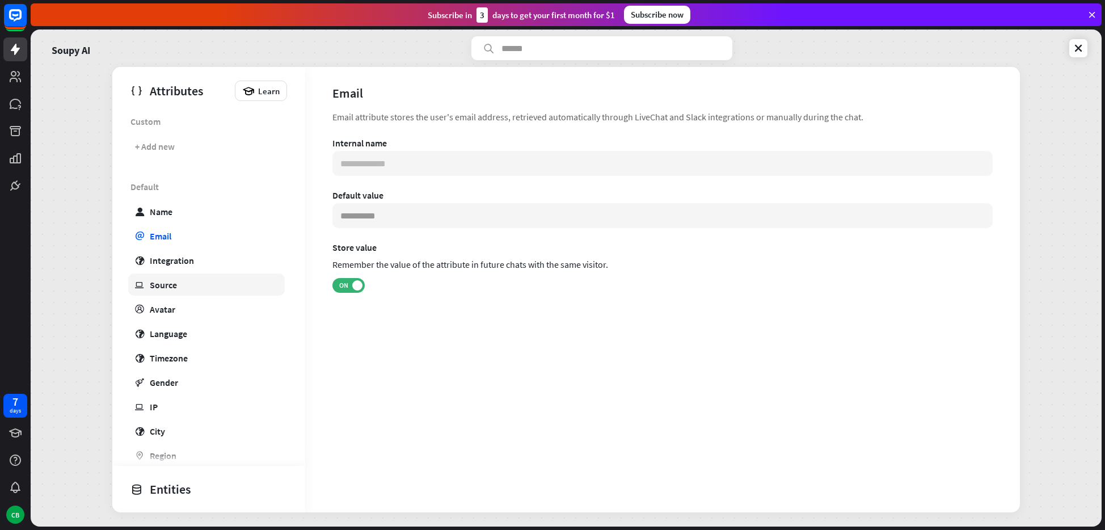
click at [206, 284] on link "ip Source" at bounding box center [206, 284] width 157 height 22
type input "**********"
click at [1074, 47] on icon at bounding box center [1077, 48] width 11 height 11
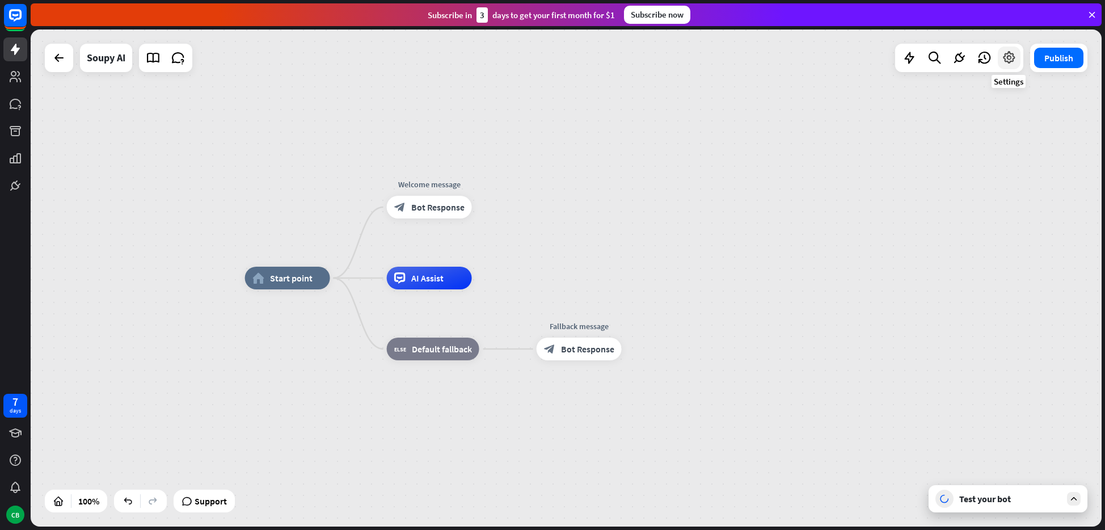
click at [1013, 61] on icon at bounding box center [1009, 57] width 15 height 15
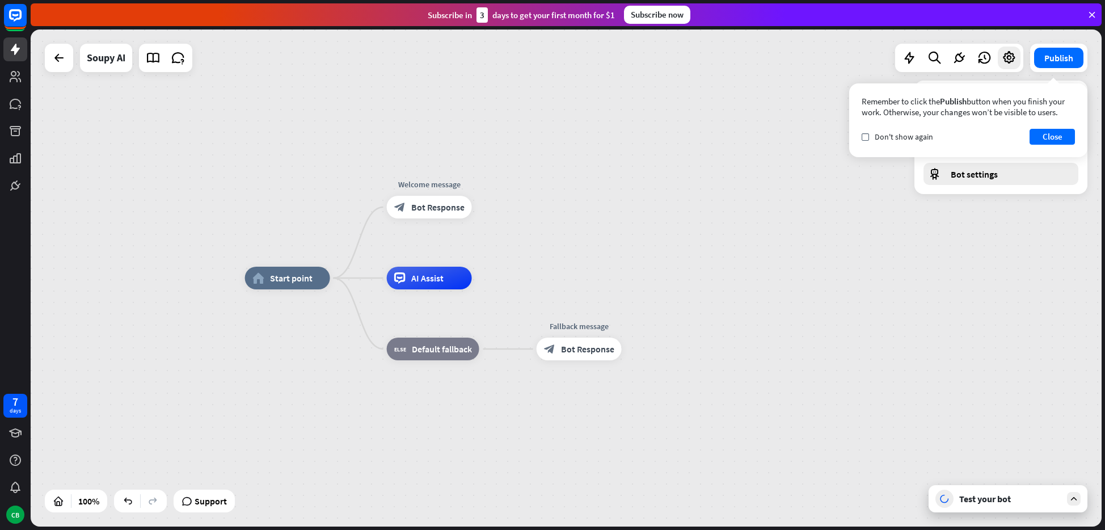
click at [985, 176] on span "Bot settings" at bounding box center [974, 173] width 47 height 11
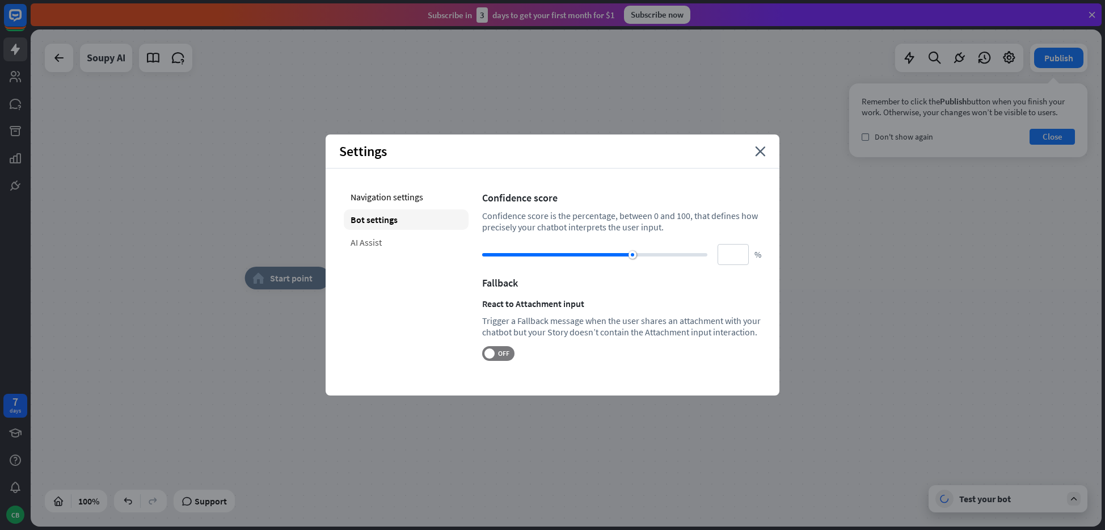
click at [377, 242] on div "AI Assist" at bounding box center [406, 242] width 125 height 20
type input "**"
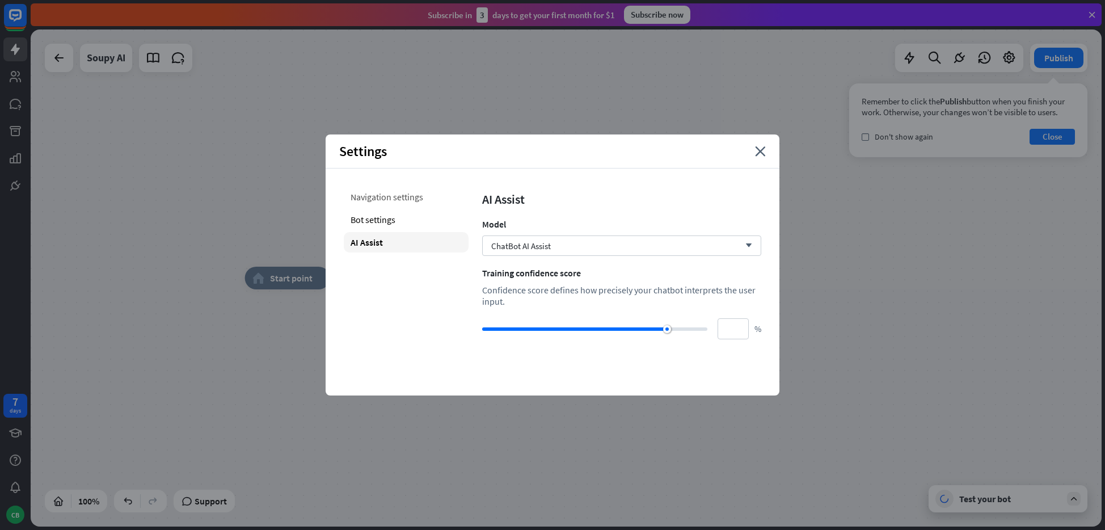
click at [369, 197] on div "Navigation settings" at bounding box center [406, 197] width 125 height 20
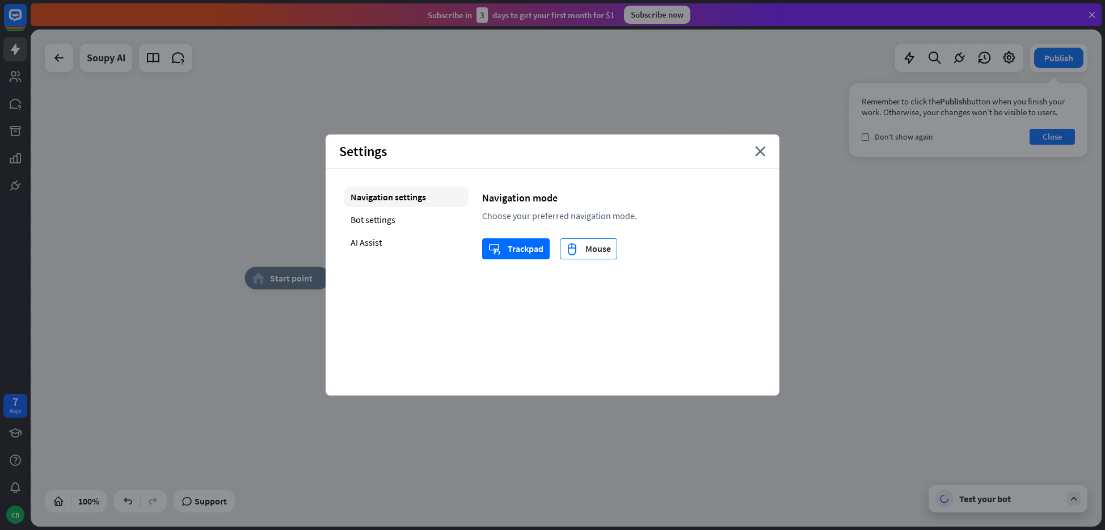
click at [599, 253] on div "mouse Mouse" at bounding box center [588, 249] width 45 height 20
click at [529, 248] on div "trackpad Trackpad" at bounding box center [515, 249] width 55 height 20
click at [759, 153] on icon "close" at bounding box center [760, 151] width 11 height 10
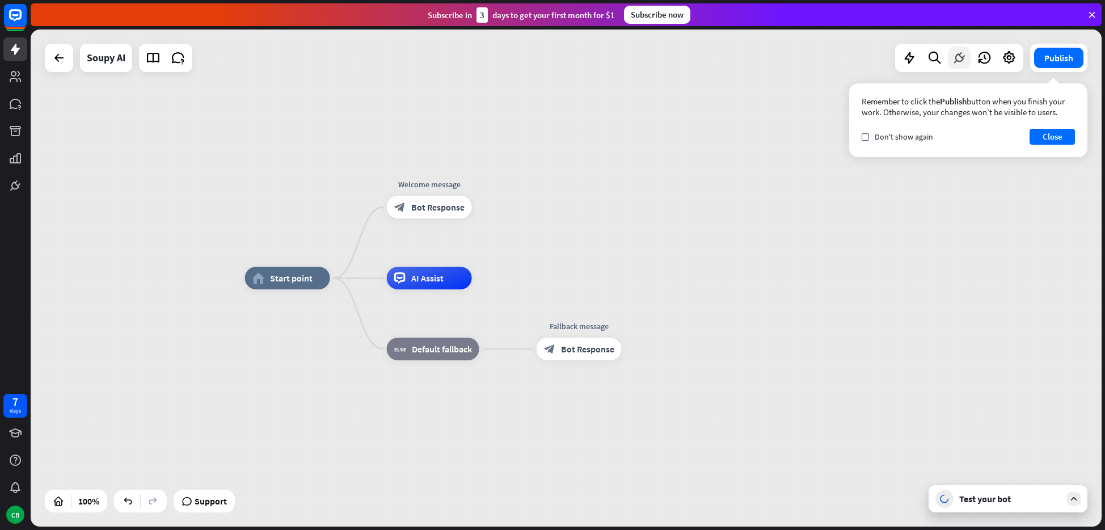
click at [964, 58] on icon at bounding box center [959, 57] width 15 height 15
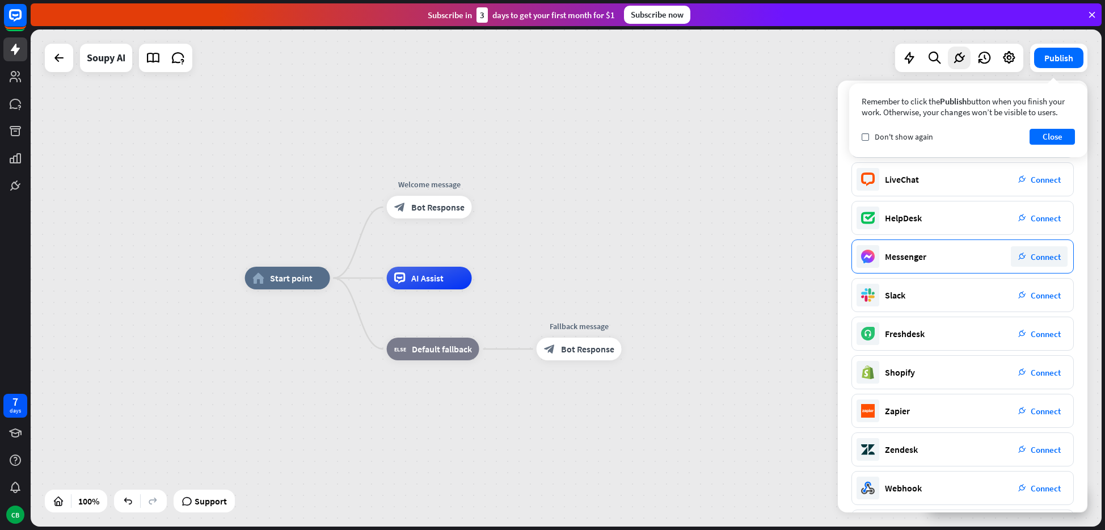
scroll to position [45, 0]
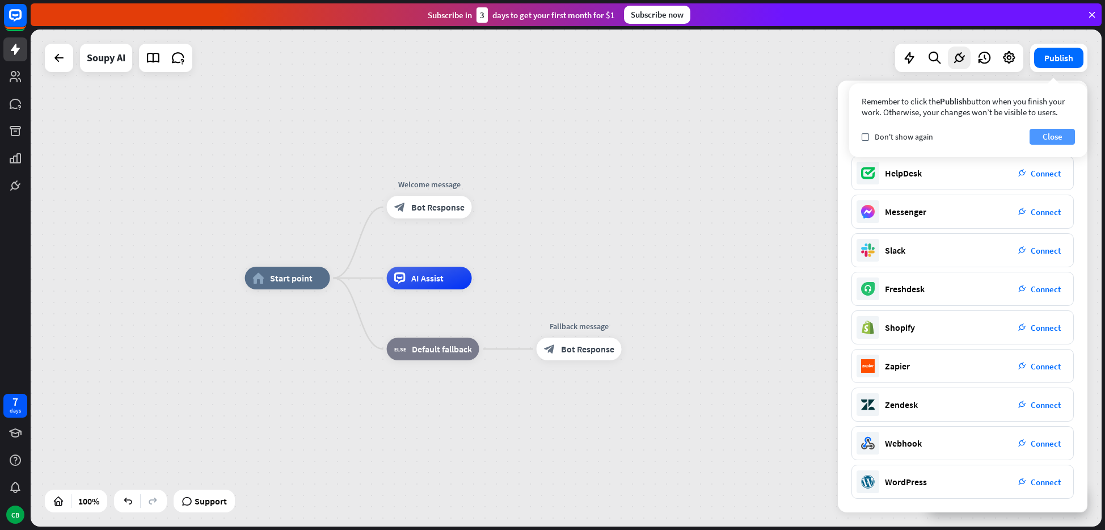
click at [1056, 138] on button "Close" at bounding box center [1051, 137] width 45 height 16
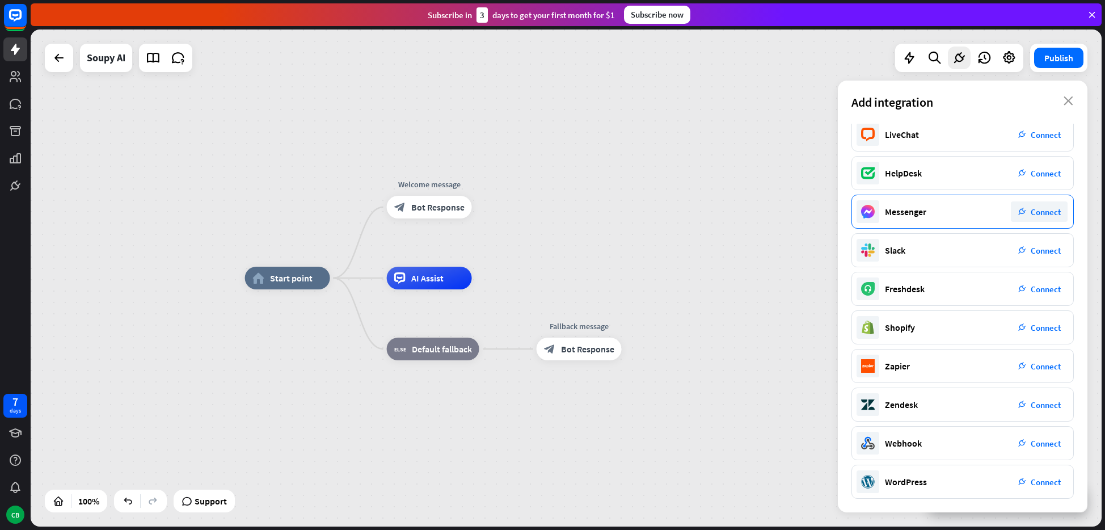
scroll to position [0, 0]
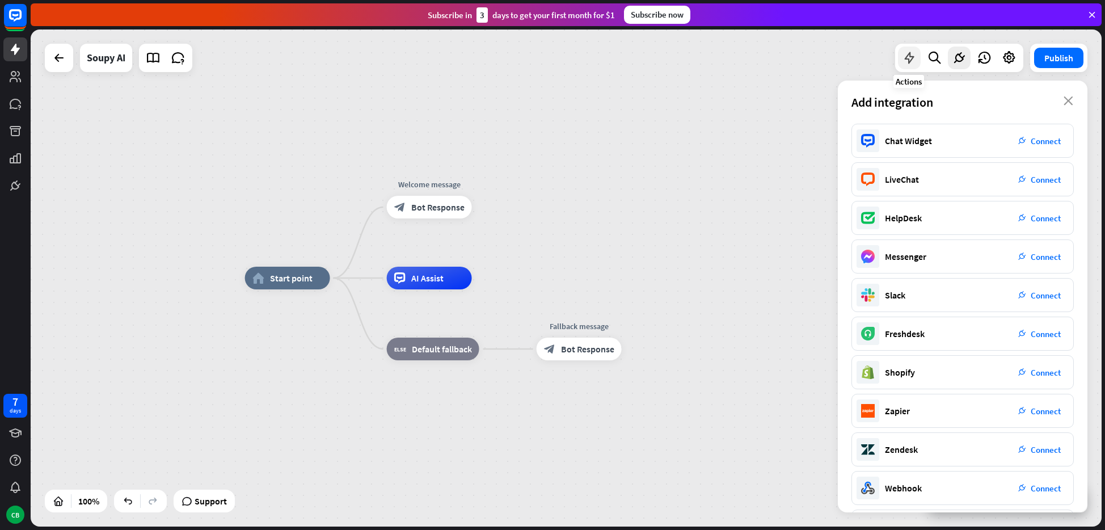
click at [911, 58] on icon at bounding box center [909, 57] width 15 height 15
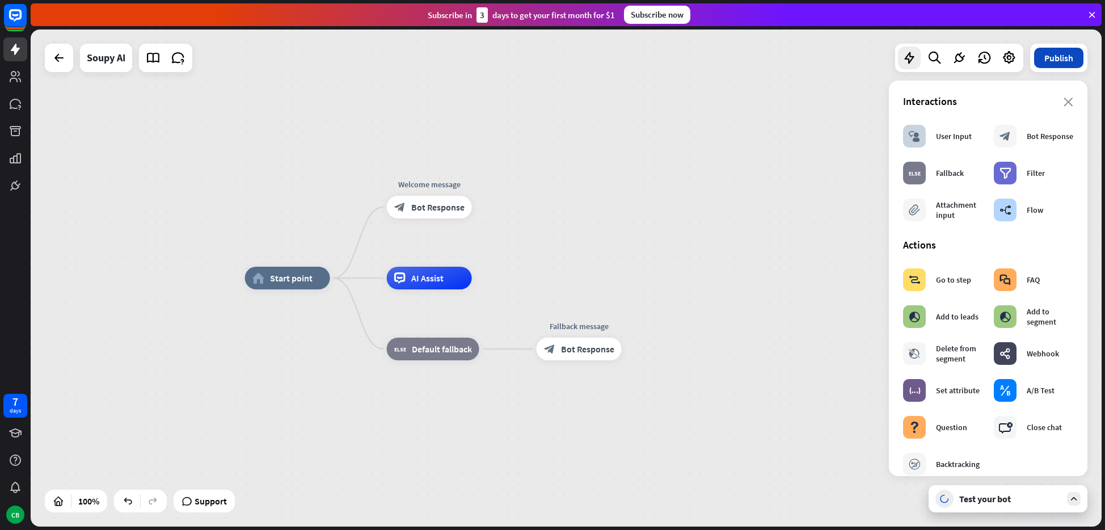
click at [1058, 53] on button "Publish" at bounding box center [1058, 58] width 49 height 20
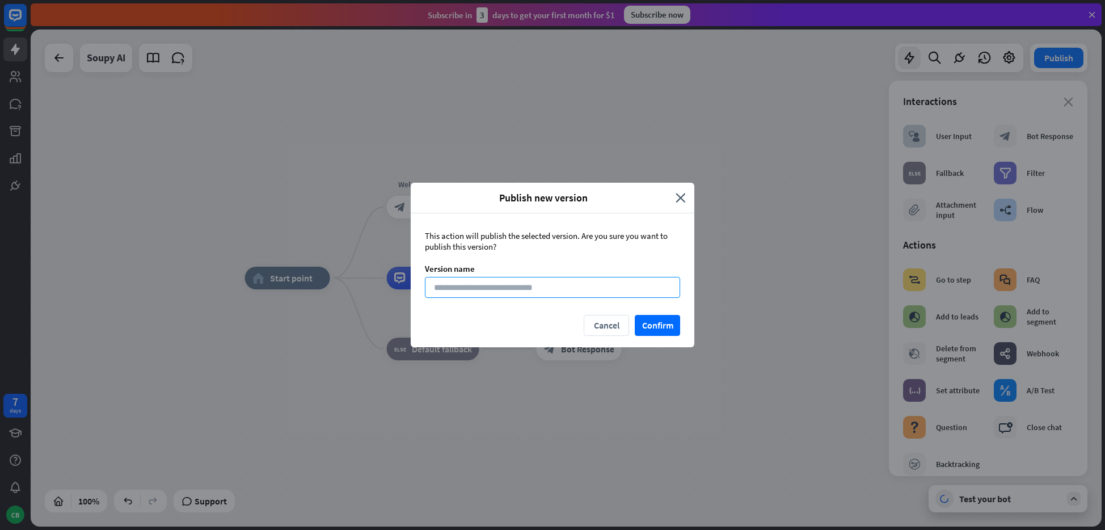
click at [579, 285] on input at bounding box center [552, 287] width 255 height 21
type input "**********"
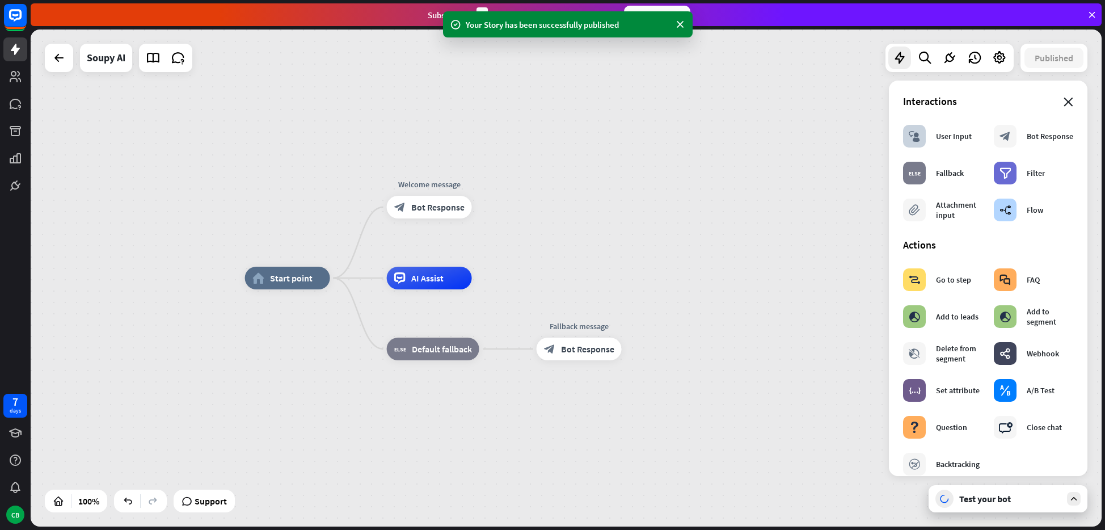
click at [1067, 104] on icon "close" at bounding box center [1068, 102] width 10 height 9
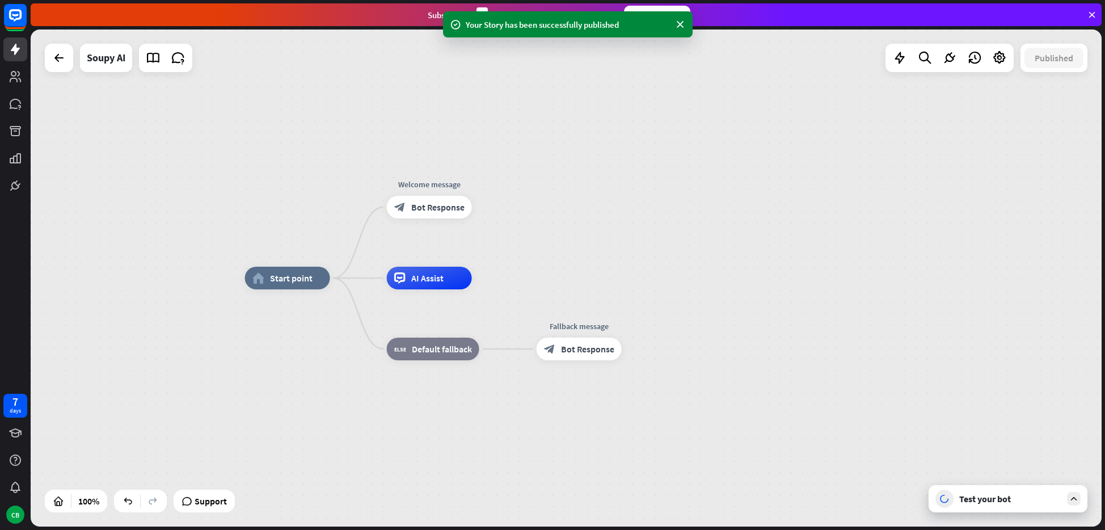
click at [1071, 497] on icon at bounding box center [1074, 498] width 10 height 10
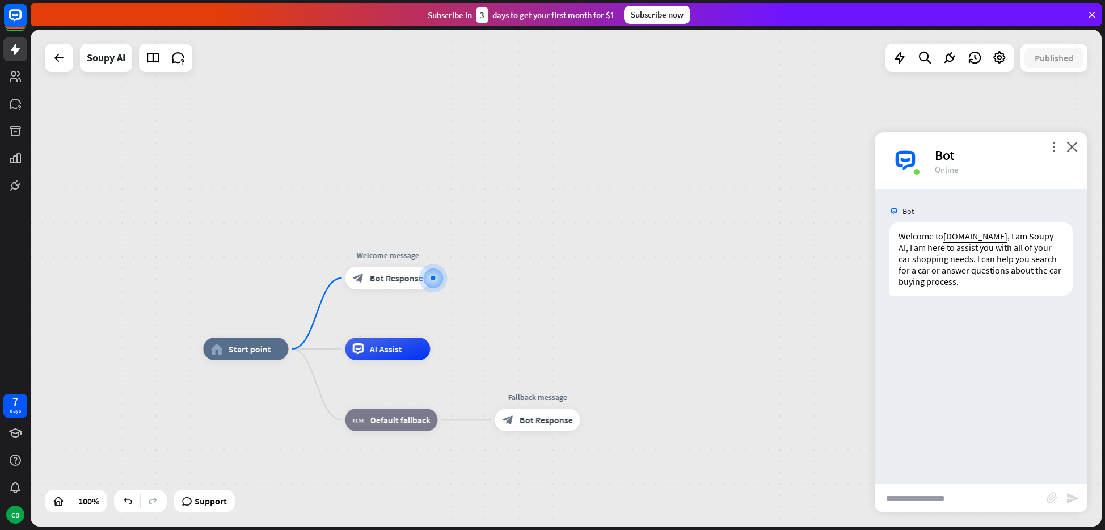
click at [957, 496] on input "text" at bounding box center [961, 498] width 172 height 28
type input "**********"
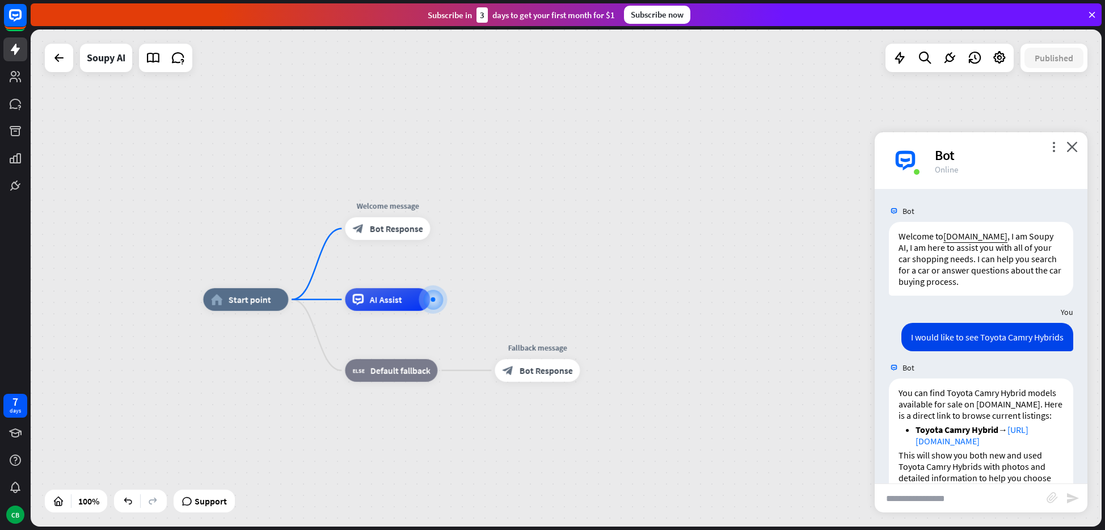
scroll to position [60, 0]
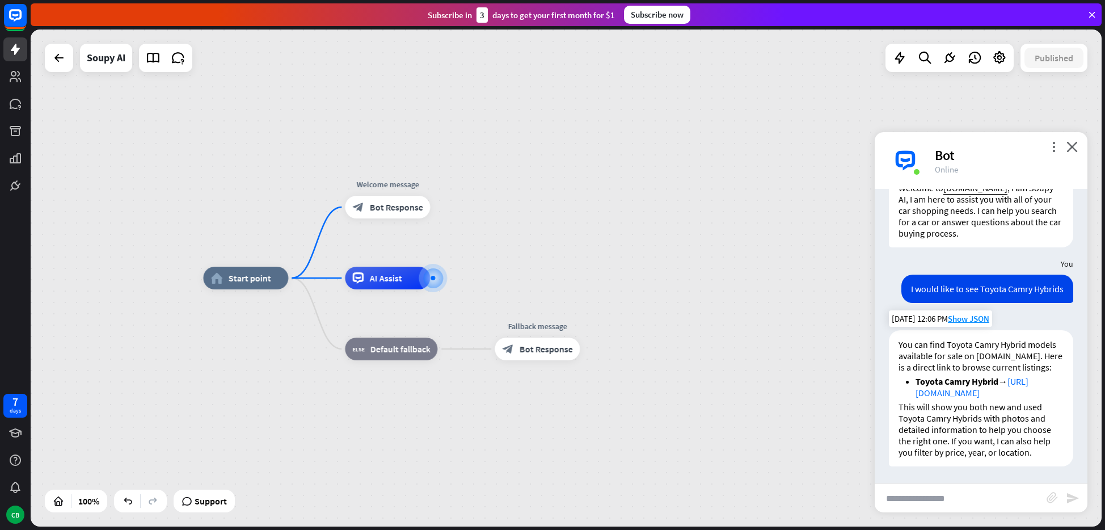
click at [979, 391] on link "[URL][DOMAIN_NAME]" at bounding box center [971, 386] width 113 height 23
click at [969, 313] on span "Show JSON" at bounding box center [968, 318] width 41 height 11
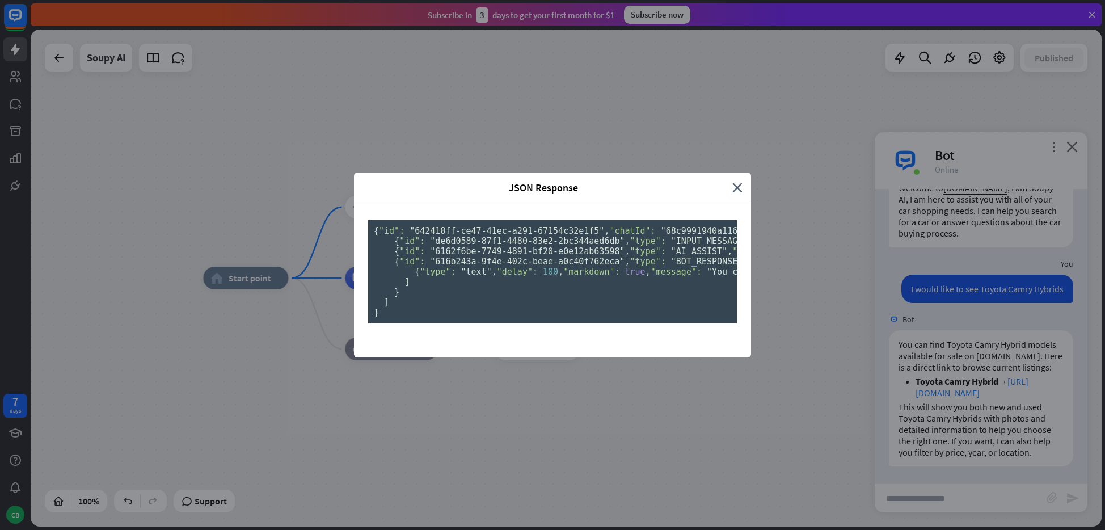
scroll to position [11, 0]
click at [737, 181] on icon "close" at bounding box center [737, 187] width 10 height 13
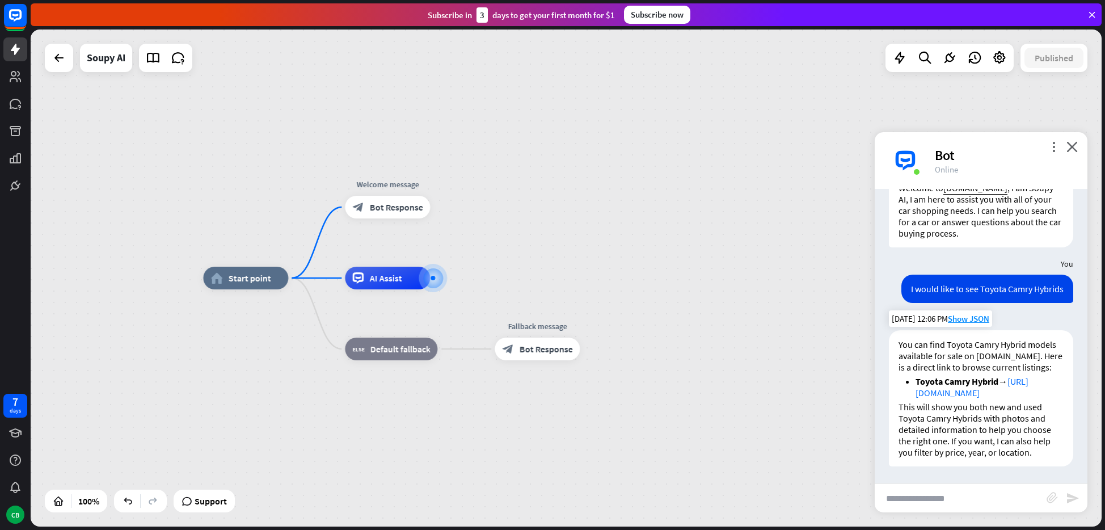
drag, startPoint x: 1020, startPoint y: 392, endPoint x: 917, endPoint y: 386, distance: 104.0
click at [917, 386] on li "Toyota Camry Hybrid → [URL][DOMAIN_NAME]" at bounding box center [989, 386] width 148 height 23
copy link "[URL][DOMAIN_NAME]"
click at [1006, 419] on p "This will show you both new and used Toyota Camry Hybrids with photos and detai…" at bounding box center [980, 429] width 165 height 57
click at [1050, 147] on icon "more_vert" at bounding box center [1053, 146] width 11 height 11
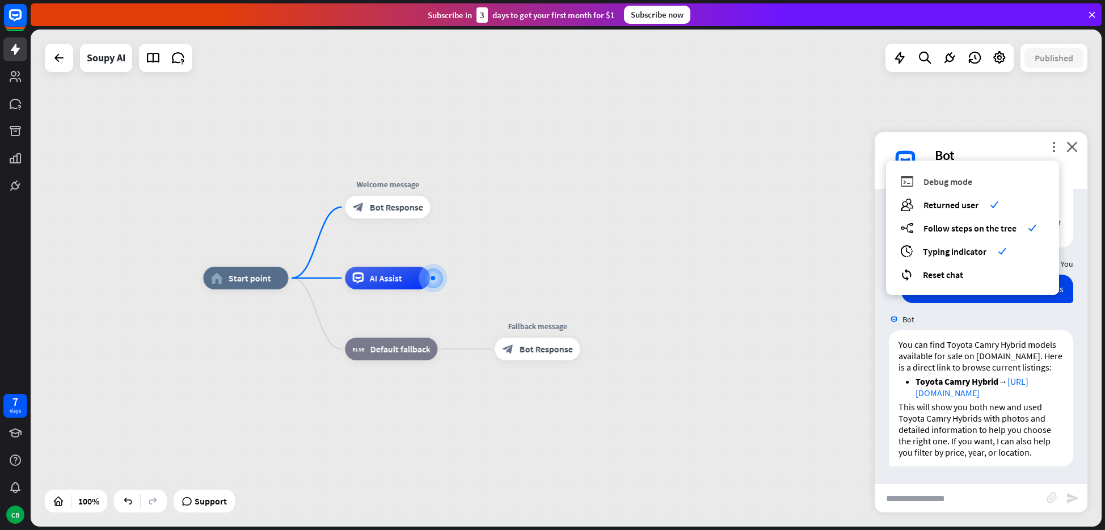
click at [952, 184] on span "Debug mode" at bounding box center [947, 181] width 49 height 11
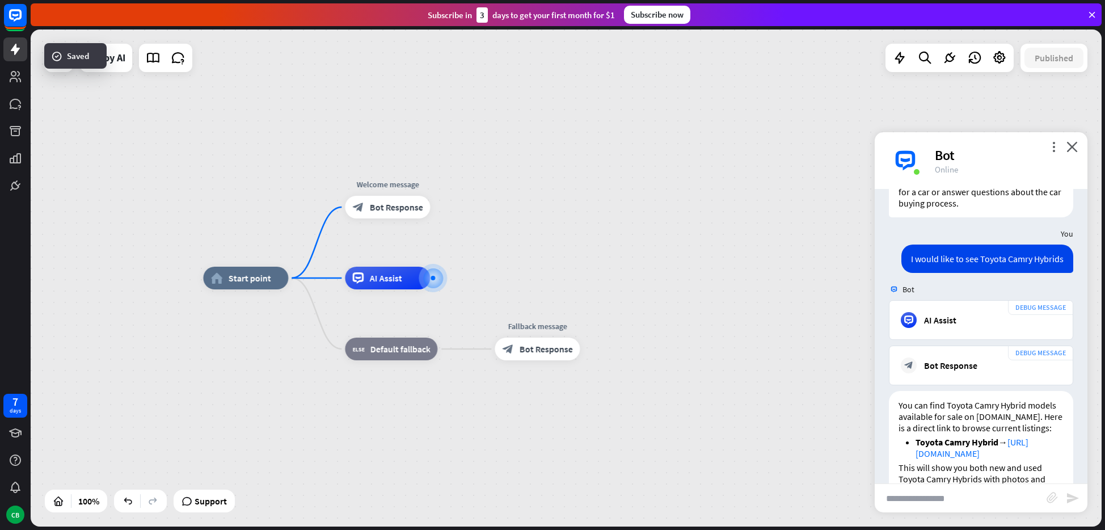
scroll to position [308, 0]
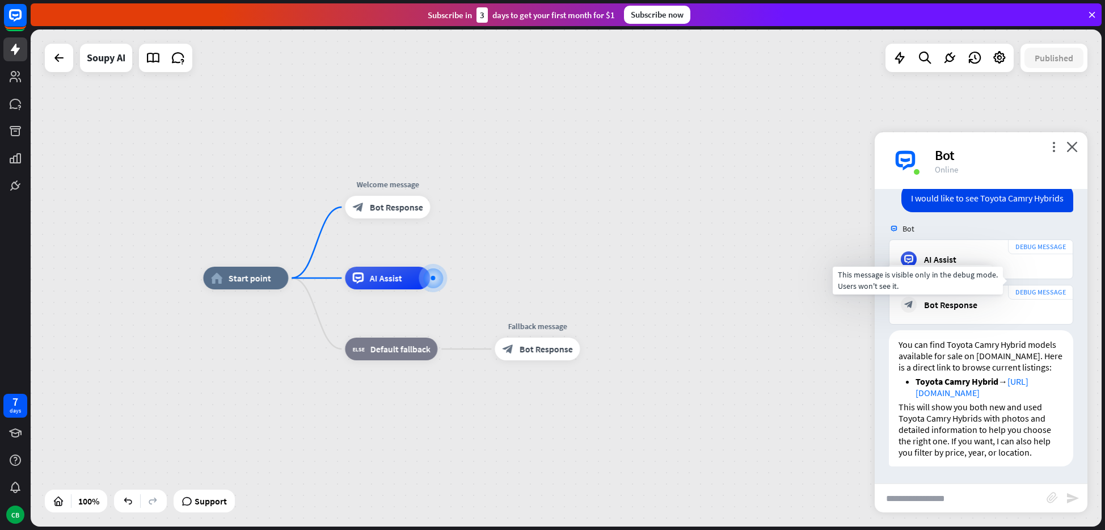
click at [1040, 285] on div "DEBUG MESSAGE" at bounding box center [1040, 292] width 65 height 15
click at [936, 299] on div "Bot Response" at bounding box center [950, 304] width 53 height 11
click at [988, 417] on p "This will show you both new and used Toyota Camry Hybrids with photos and detai…" at bounding box center [980, 429] width 165 height 57
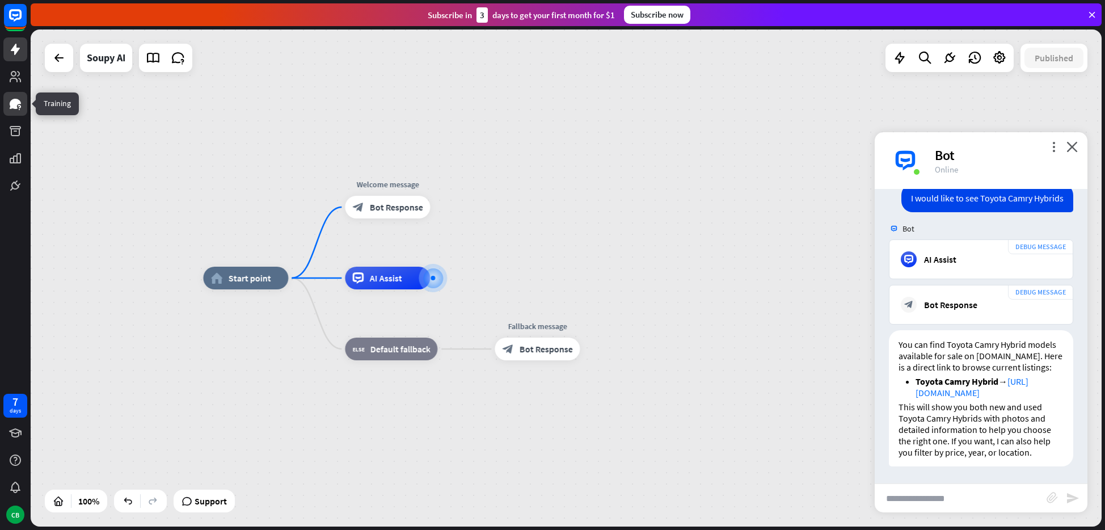
click at [15, 97] on icon at bounding box center [16, 104] width 14 height 14
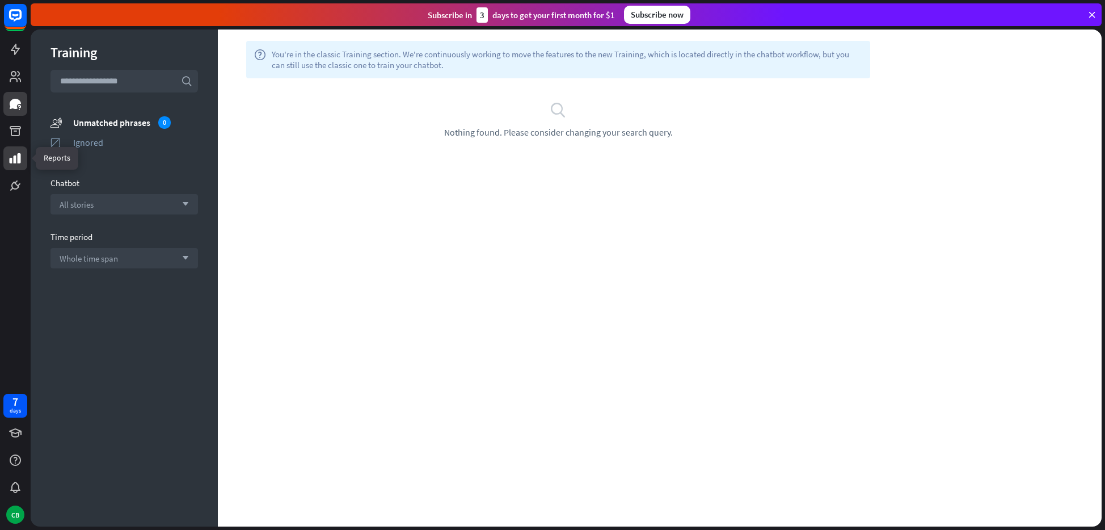
click at [18, 154] on icon at bounding box center [15, 158] width 11 height 10
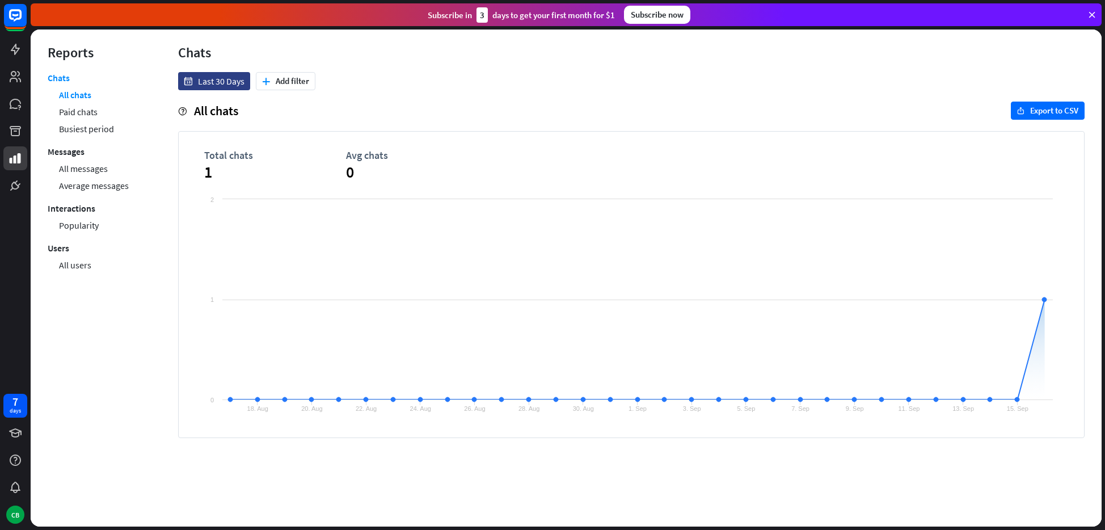
click at [18, 144] on div at bounding box center [15, 98] width 31 height 197
click at [15, 130] on icon at bounding box center [15, 131] width 11 height 10
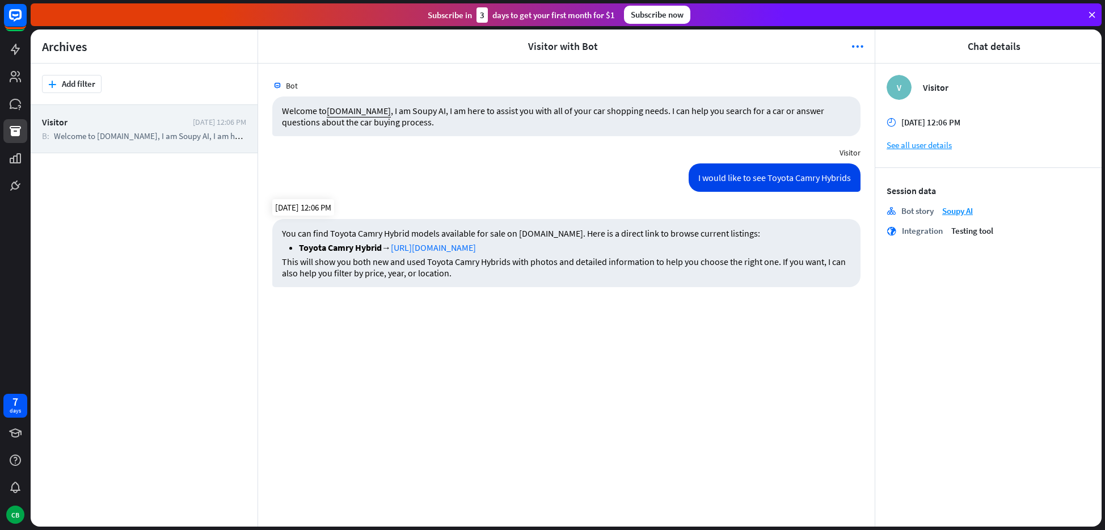
click at [650, 256] on p "This will show you both new and used Toyota Camry Hybrids with photos and detai…" at bounding box center [566, 267] width 569 height 23
click at [15, 106] on icon at bounding box center [15, 104] width 11 height 10
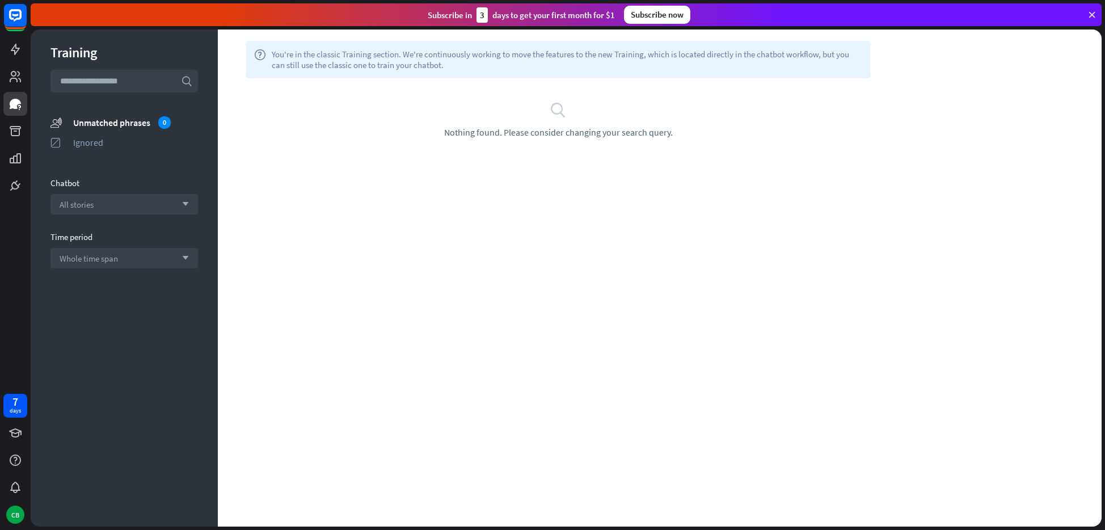
click at [109, 79] on input "text" at bounding box center [123, 81] width 147 height 23
drag, startPoint x: 369, startPoint y: 58, endPoint x: 505, endPoint y: 77, distance: 137.4
click at [505, 77] on div "help You're in the classic Training section. We're continuously working to move…" at bounding box center [558, 59] width 624 height 37
click at [114, 123] on div "Unmatched phrases 0" at bounding box center [135, 122] width 125 height 12
click at [116, 205] on div "All stories arrow_down" at bounding box center [123, 204] width 147 height 20
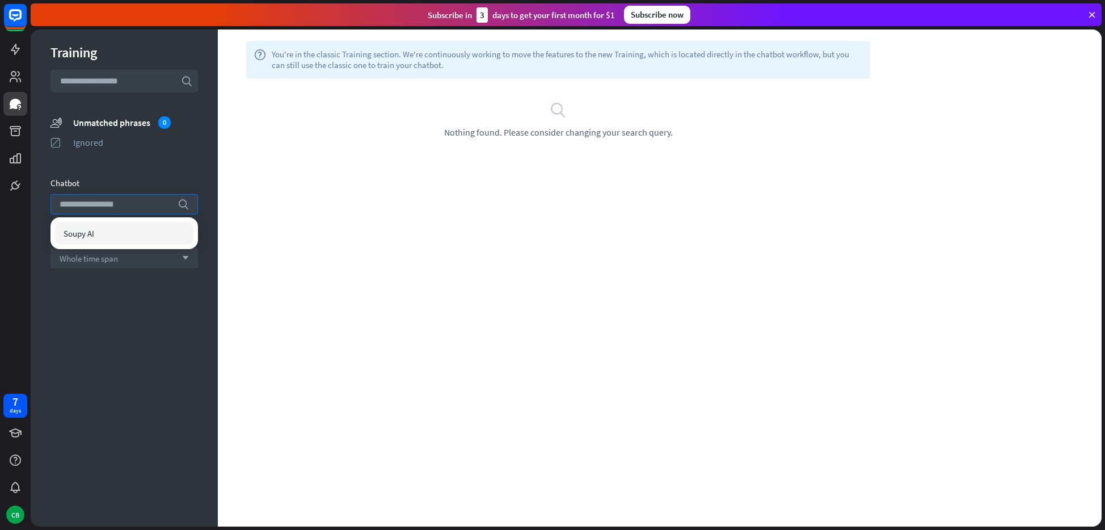
click at [107, 237] on div "Soupy AI" at bounding box center [124, 233] width 138 height 23
click at [125, 147] on div "Ignored" at bounding box center [135, 142] width 125 height 11
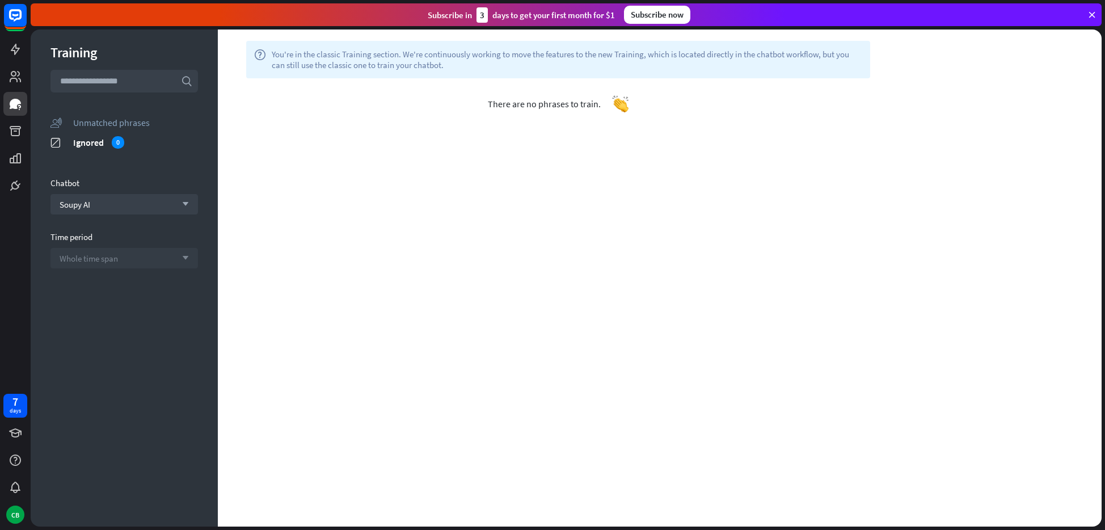
click at [124, 266] on div "Whole time span arrow_down" at bounding box center [123, 258] width 147 height 20
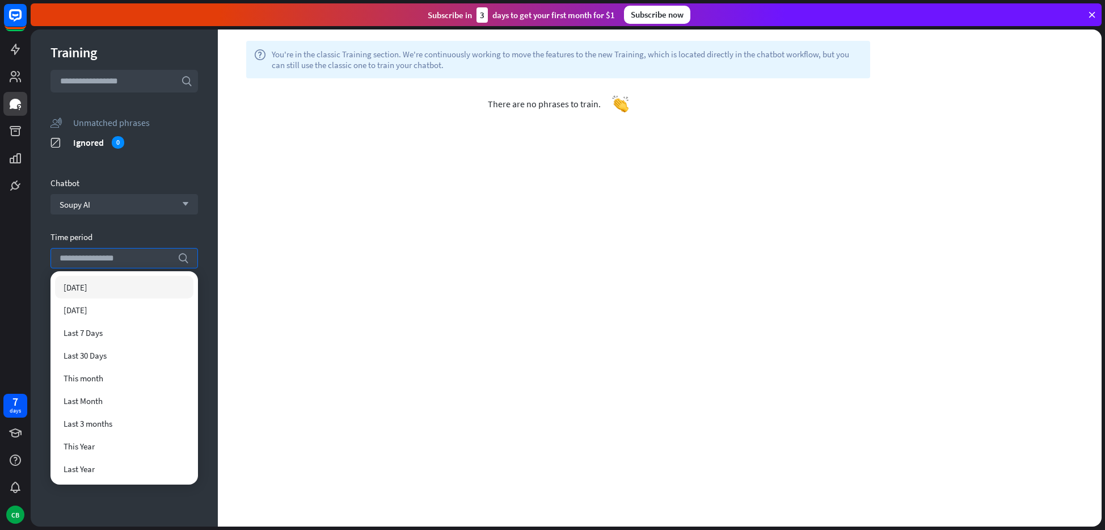
click at [122, 285] on div "[DATE]" at bounding box center [124, 287] width 138 height 23
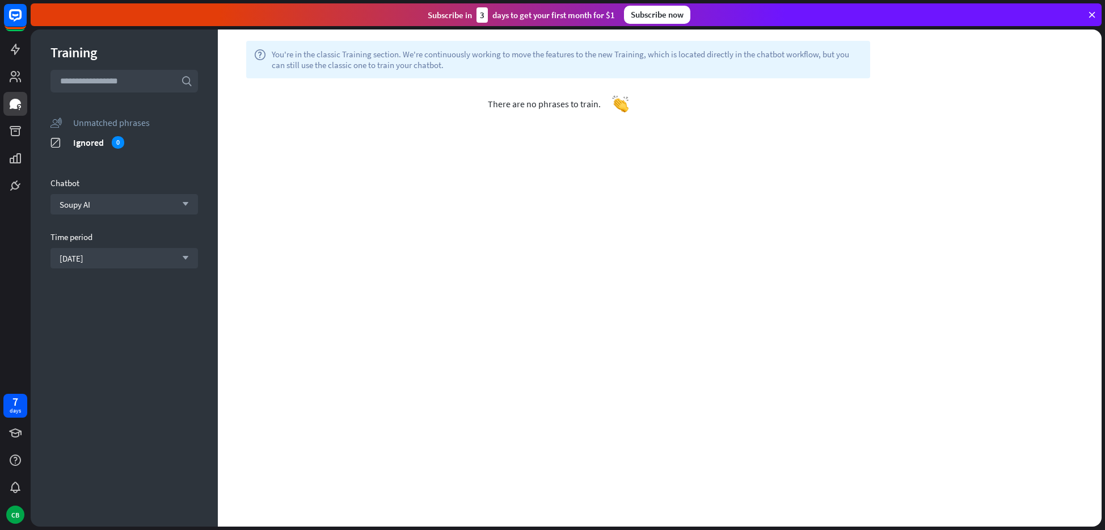
click at [115, 78] on input "text" at bounding box center [123, 81] width 147 height 23
type input "******"
click at [187, 77] on icon "search" at bounding box center [186, 80] width 11 height 11
click at [186, 83] on icon "search" at bounding box center [186, 80] width 11 height 11
click at [186, 87] on input "******" at bounding box center [123, 81] width 147 height 23
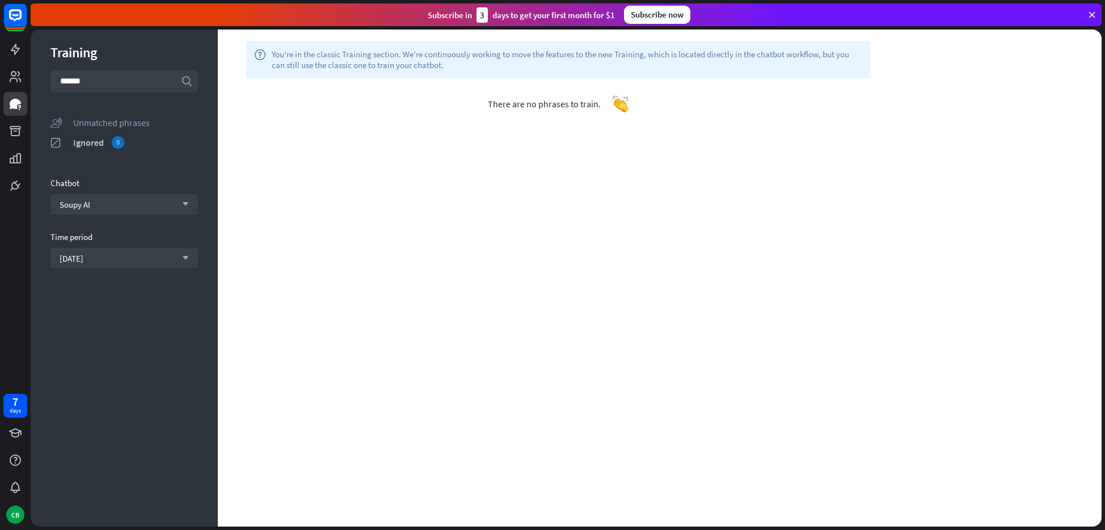
click at [83, 142] on div "Ignored 0" at bounding box center [135, 142] width 125 height 12
click at [58, 144] on icon "ignored" at bounding box center [55, 142] width 11 height 11
click at [93, 124] on div "Unmatched phrases" at bounding box center [135, 122] width 125 height 11
click at [19, 74] on icon at bounding box center [15, 76] width 11 height 11
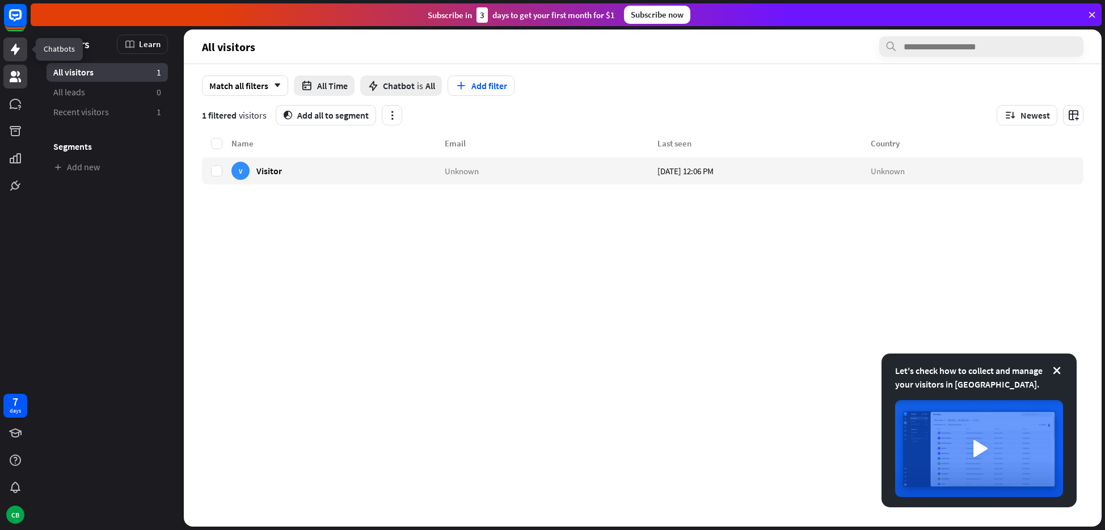
click at [16, 54] on icon at bounding box center [16, 50] width 14 height 14
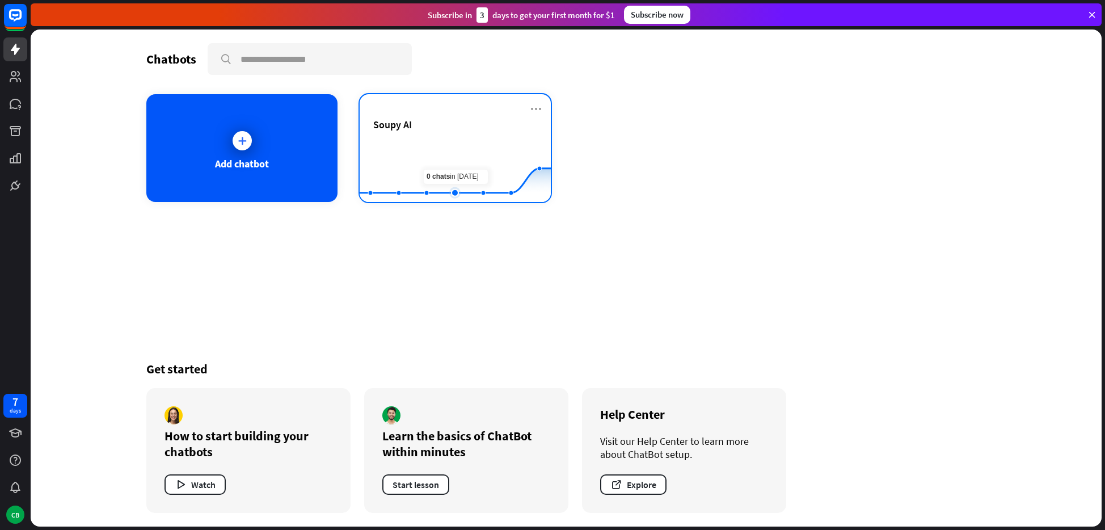
click at [460, 148] on rect at bounding box center [455, 173] width 191 height 71
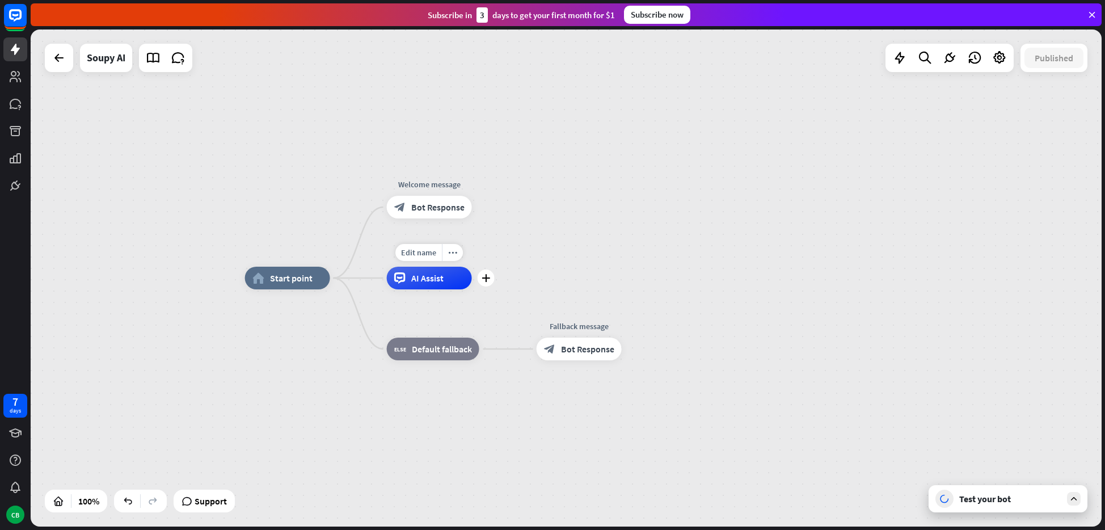
click at [431, 278] on span "AI Assist" at bounding box center [427, 277] width 32 height 11
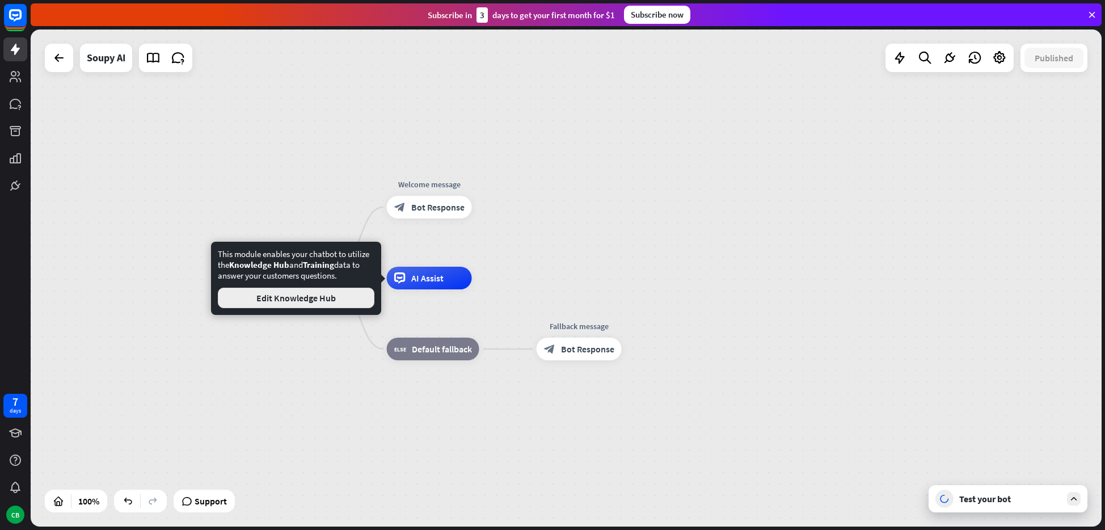
click at [328, 292] on button "Edit Knowledge Hub" at bounding box center [296, 298] width 157 height 20
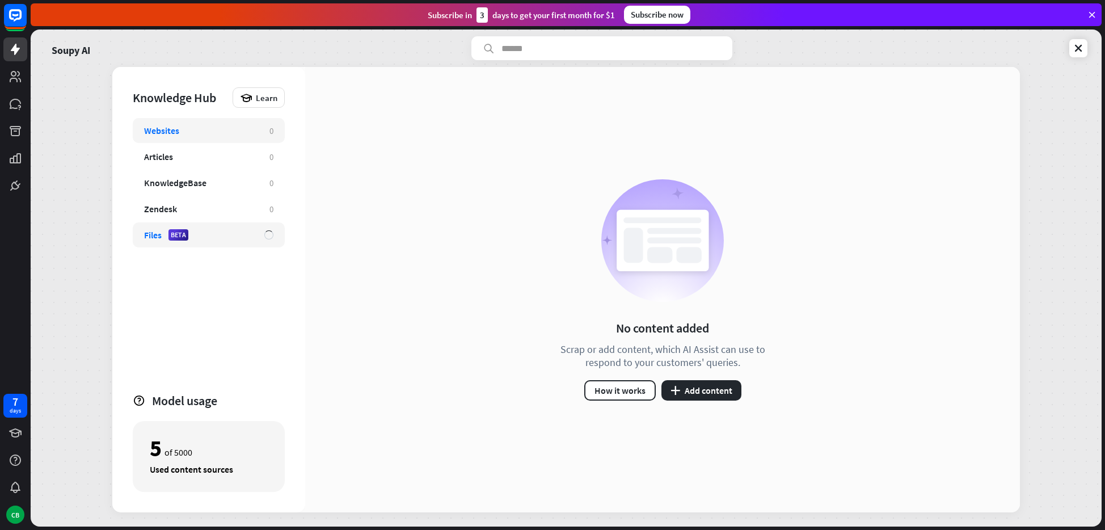
click at [213, 235] on div "Files BETA" at bounding box center [198, 234] width 109 height 11
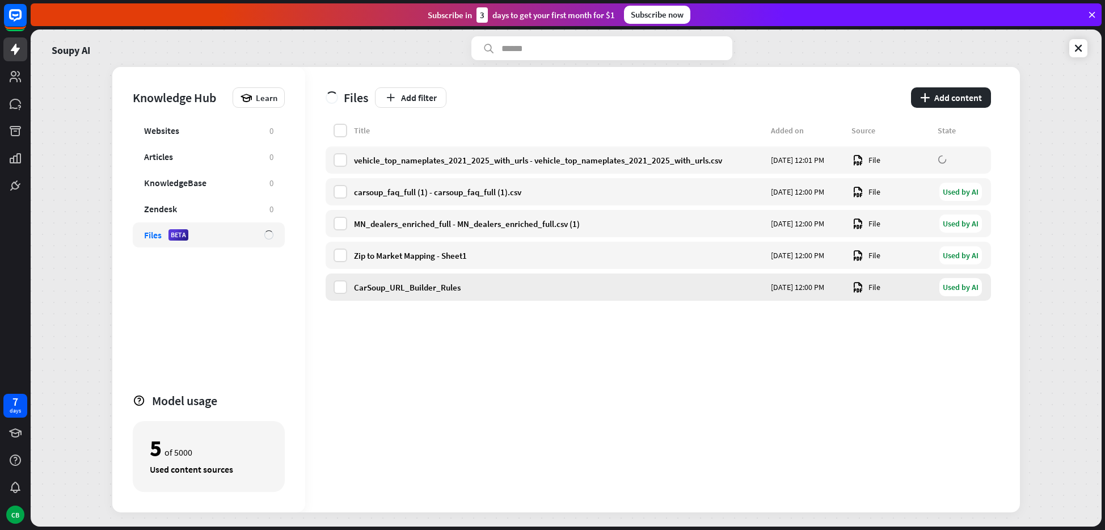
click at [961, 289] on div "Used by AI" at bounding box center [960, 287] width 43 height 18
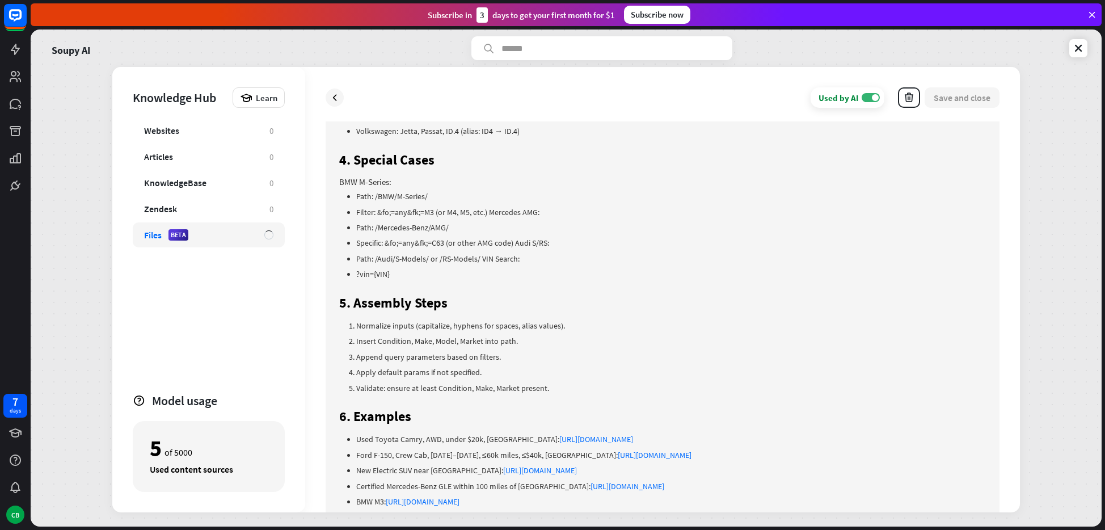
scroll to position [834, 0]
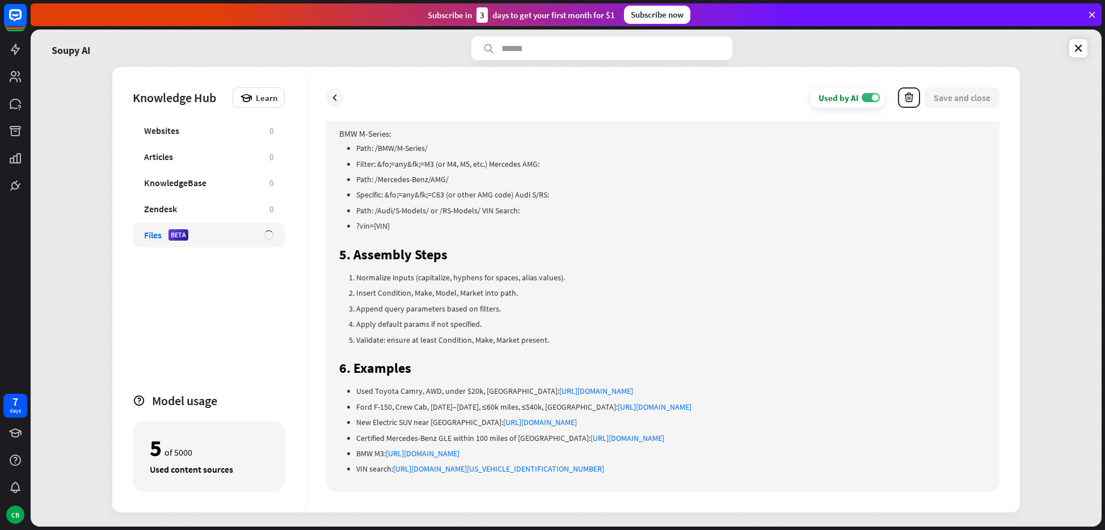
click at [602, 386] on link "[URL][DOMAIN_NAME]" at bounding box center [596, 391] width 74 height 10
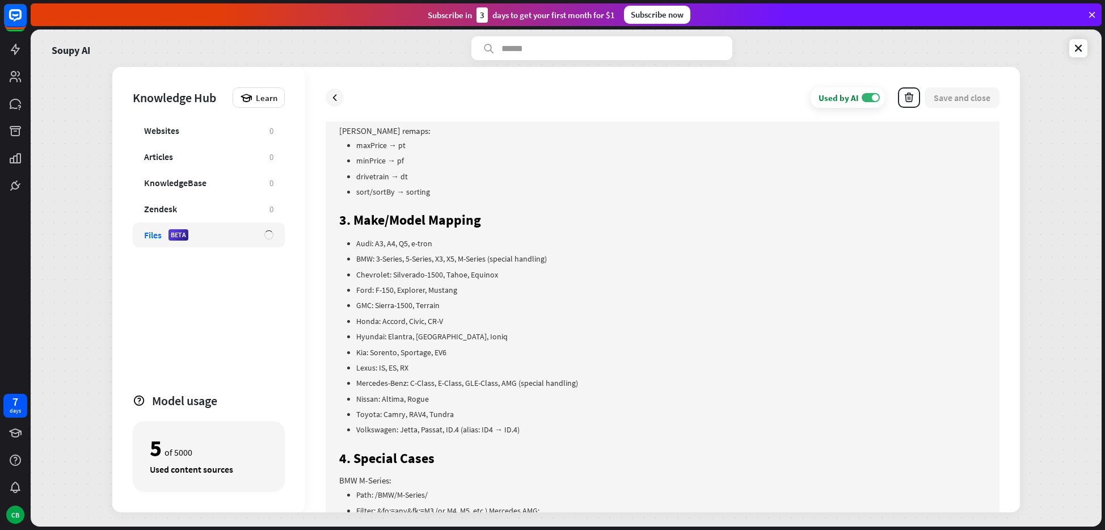
scroll to position [398, 0]
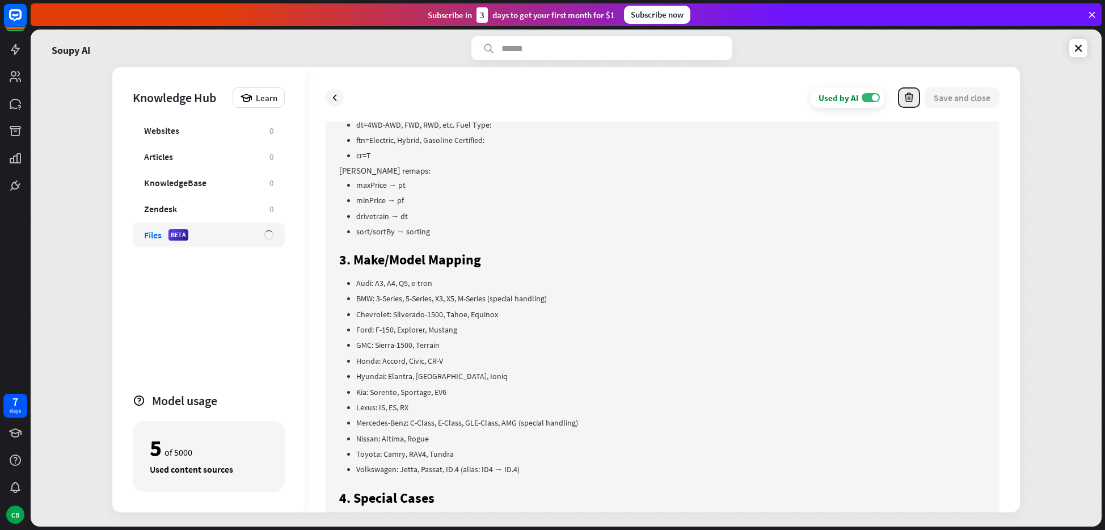
click at [913, 99] on icon "button" at bounding box center [909, 98] width 12 height 12
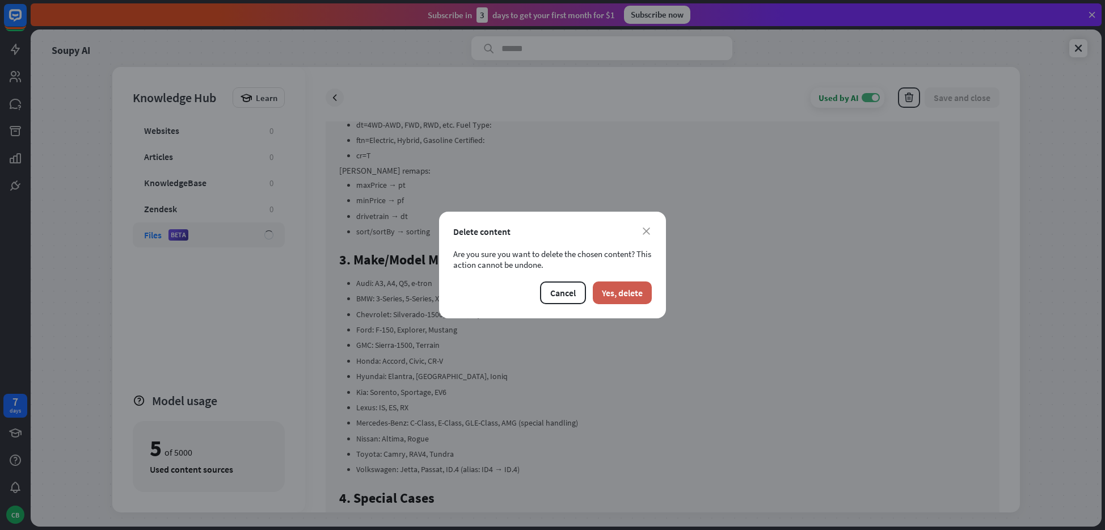
click at [638, 293] on button "Yes, delete" at bounding box center [622, 292] width 59 height 23
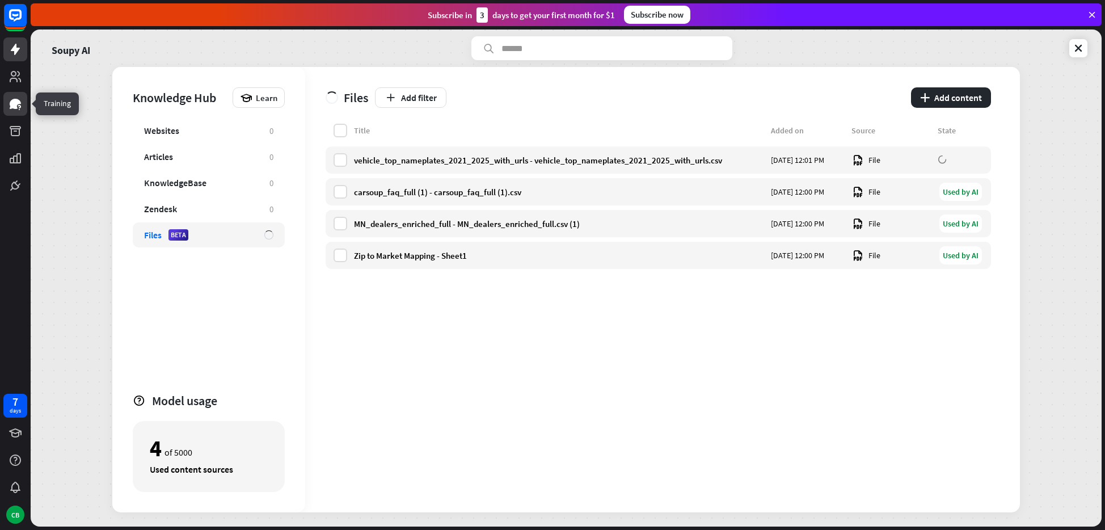
click at [16, 102] on icon at bounding box center [15, 104] width 11 height 10
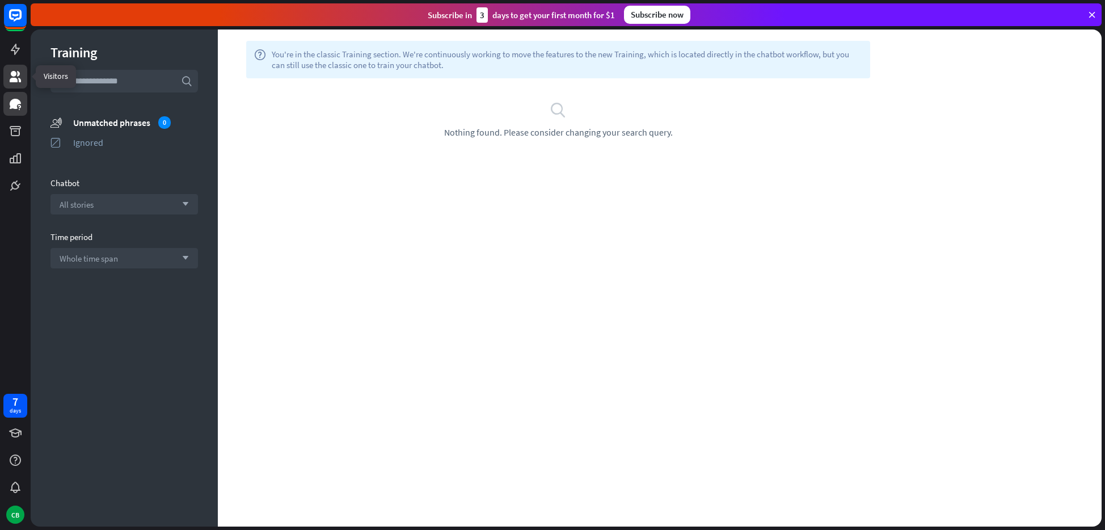
click at [16, 82] on icon at bounding box center [16, 77] width 14 height 14
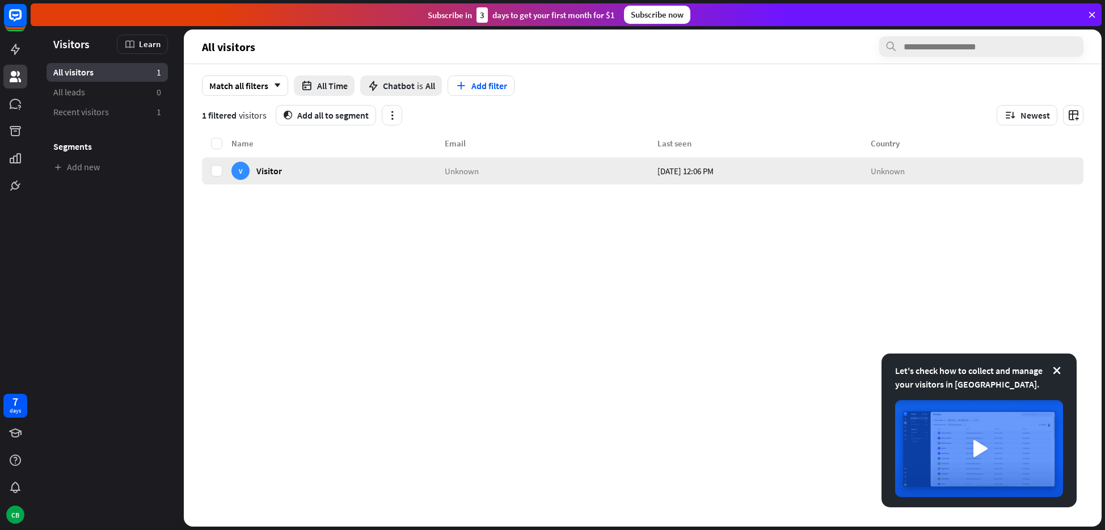
click at [336, 173] on div "V Visitor" at bounding box center [337, 170] width 213 height 27
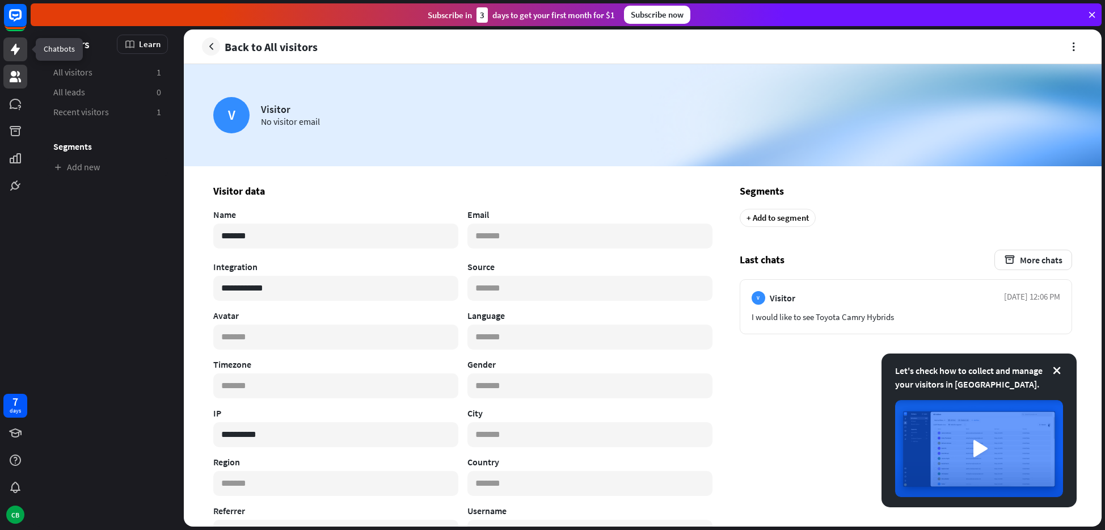
click at [17, 49] on icon at bounding box center [15, 49] width 9 height 11
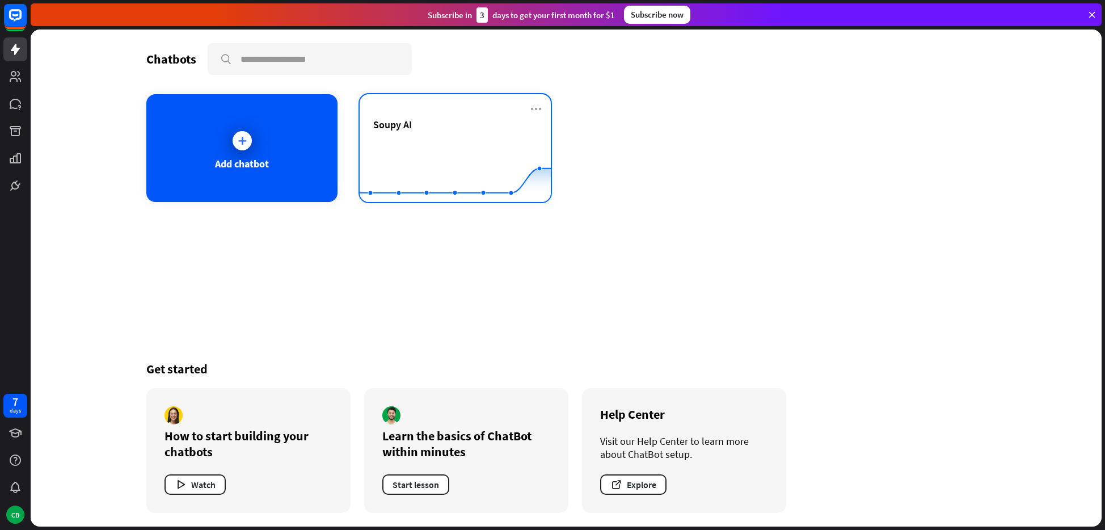
click at [485, 141] on rect at bounding box center [455, 173] width 191 height 71
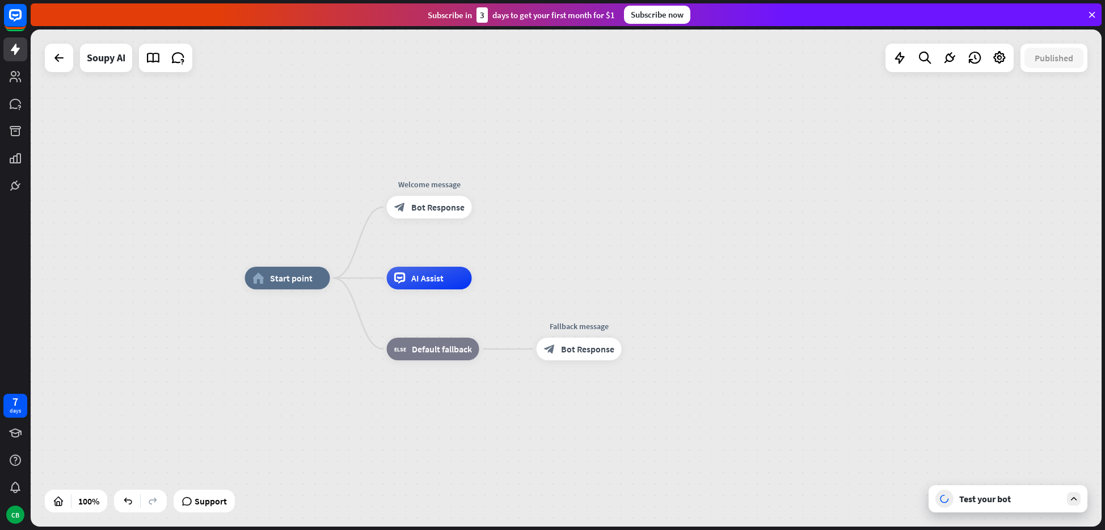
click at [1078, 503] on icon at bounding box center [1074, 498] width 10 height 10
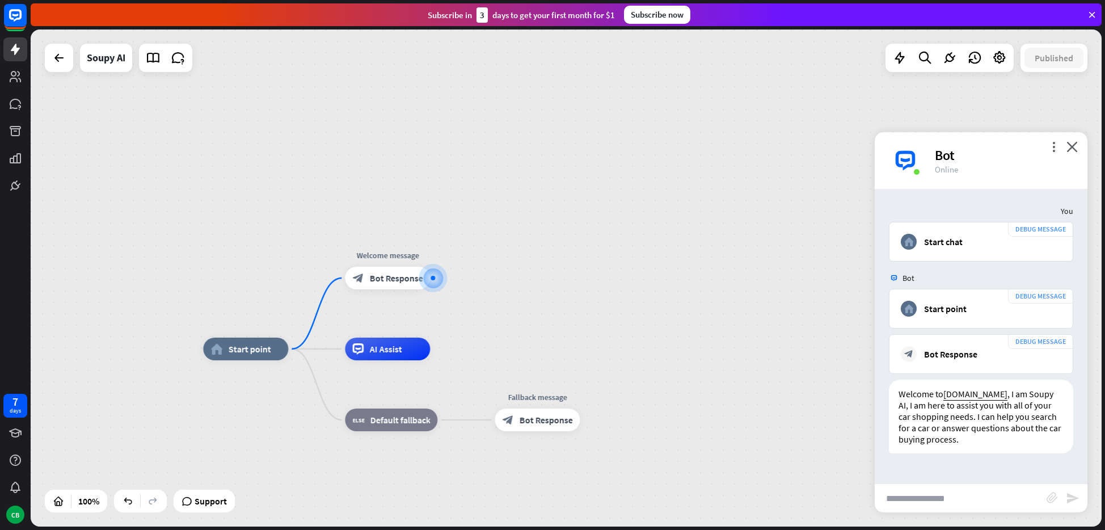
click at [962, 495] on input "text" at bounding box center [961, 498] width 172 height 28
type input "**********"
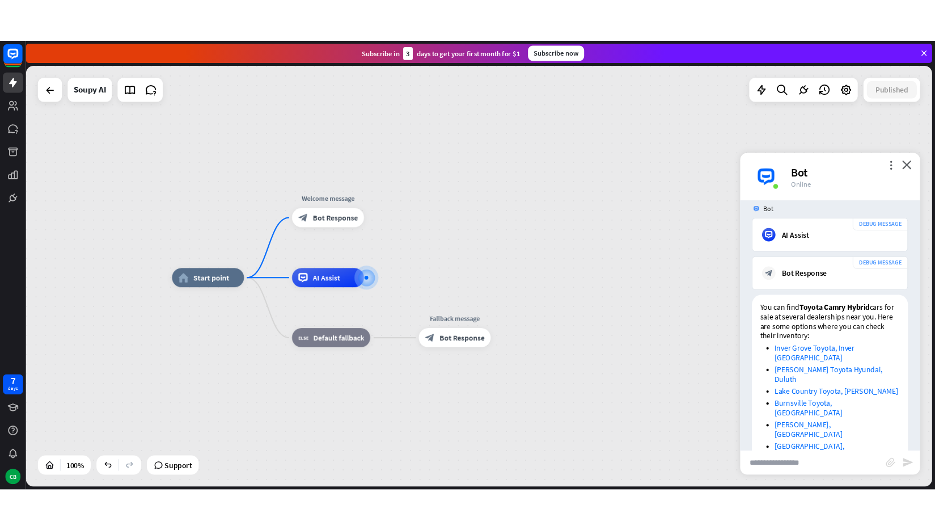
scroll to position [390, 0]
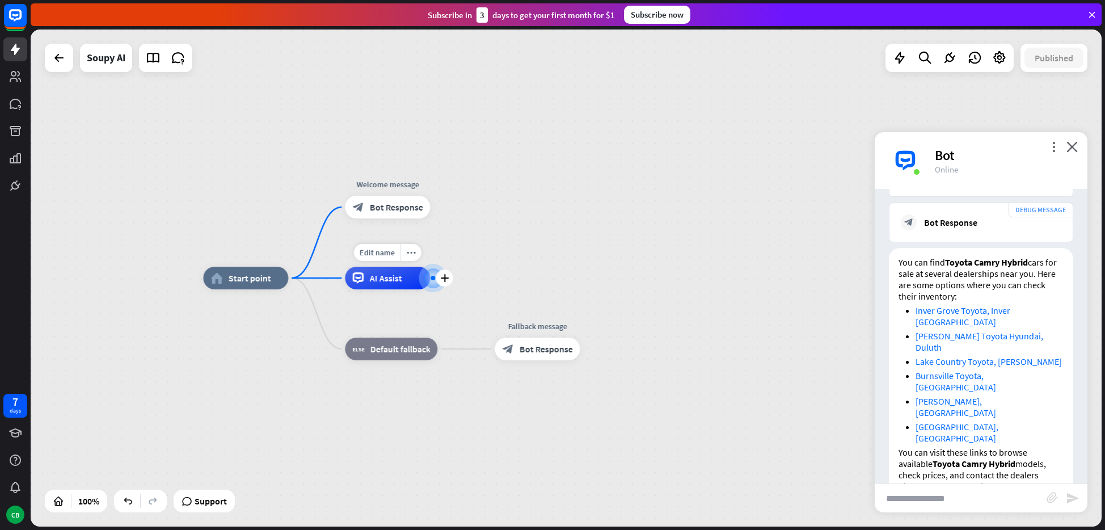
click at [378, 275] on span "AI Assist" at bounding box center [385, 277] width 32 height 11
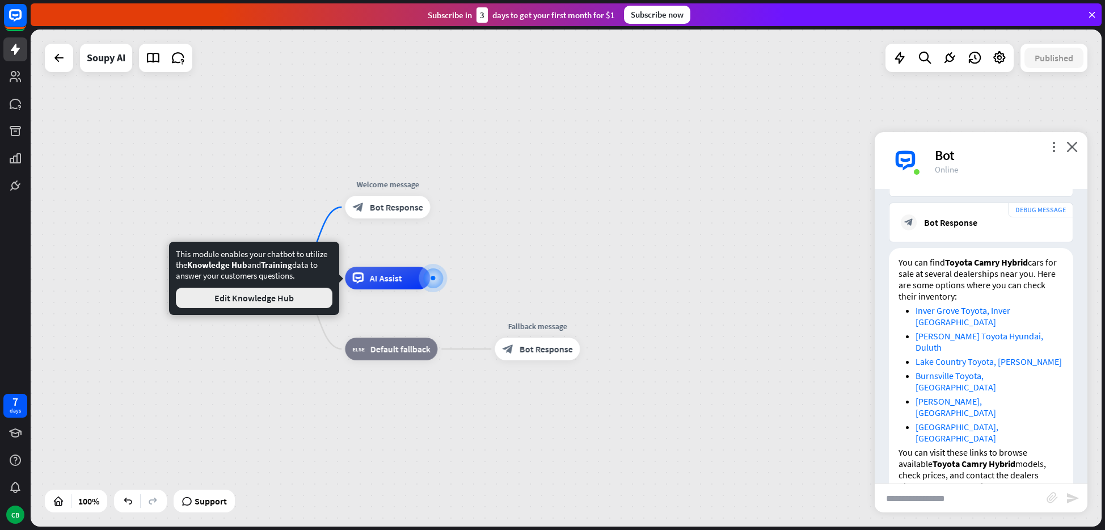
click at [262, 305] on button "Edit Knowledge Hub" at bounding box center [254, 298] width 157 height 20
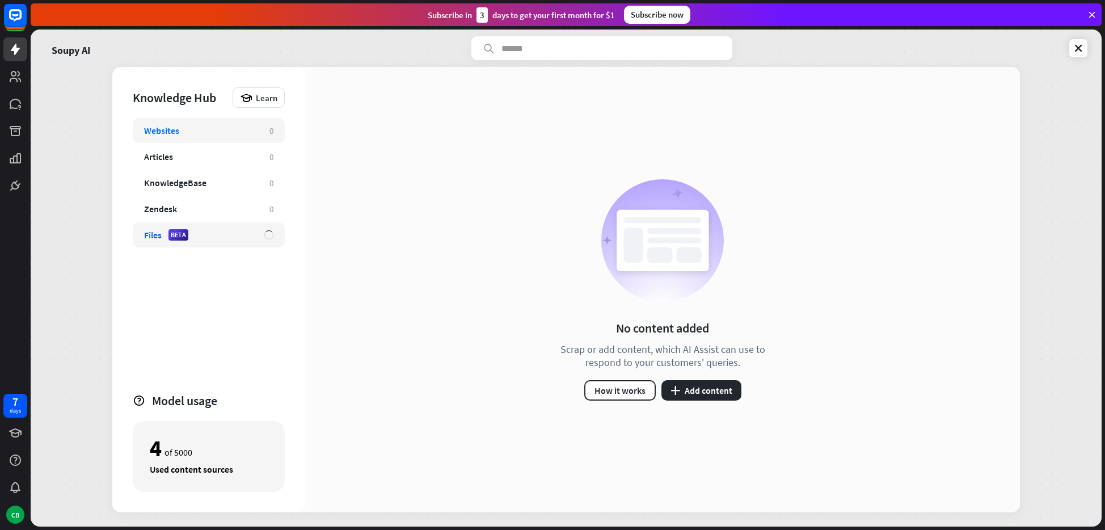
click at [205, 232] on div "Files BETA" at bounding box center [198, 234] width 109 height 11
